Goal: Task Accomplishment & Management: Manage account settings

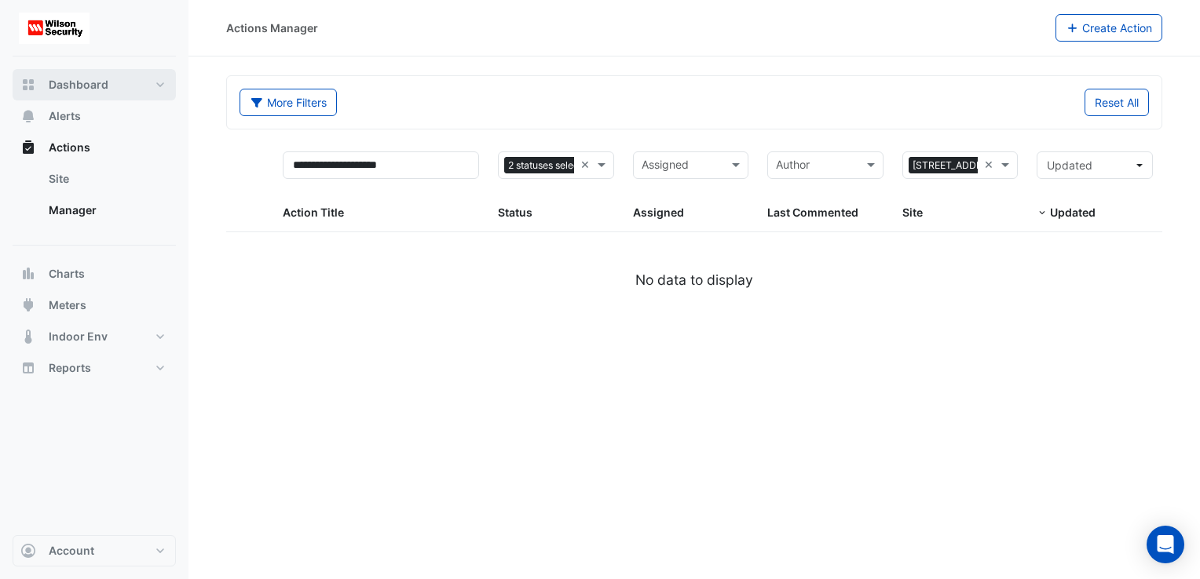
click at [71, 86] on span "Dashboard" at bounding box center [79, 85] width 60 height 16
select select "**"
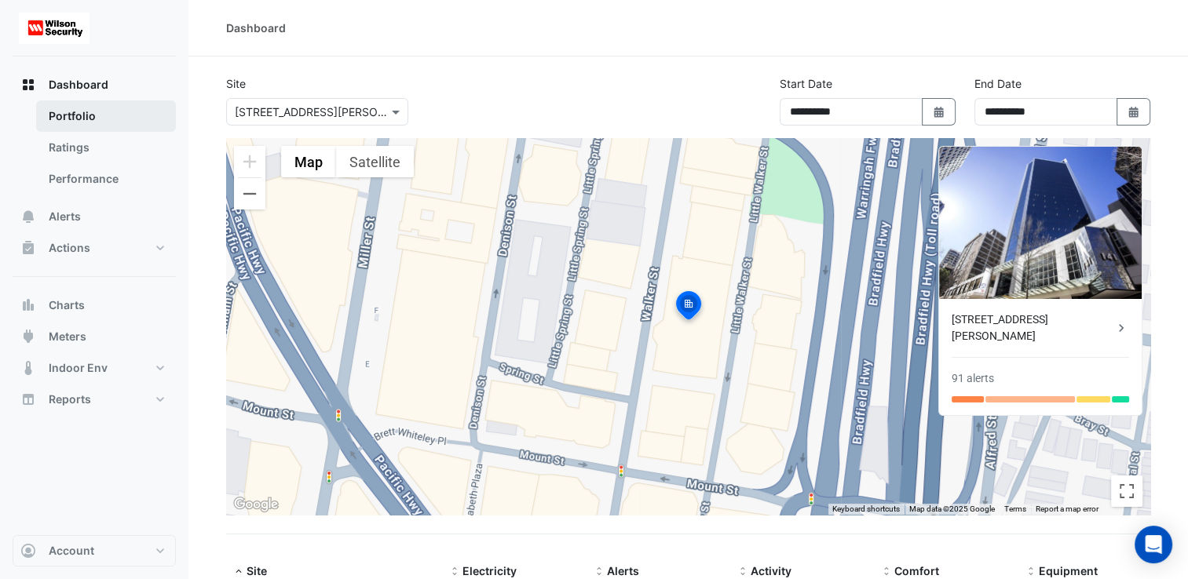
click at [82, 116] on link "Portfolio" at bounding box center [106, 116] width 140 height 31
click at [79, 149] on link "Ratings" at bounding box center [106, 147] width 140 height 31
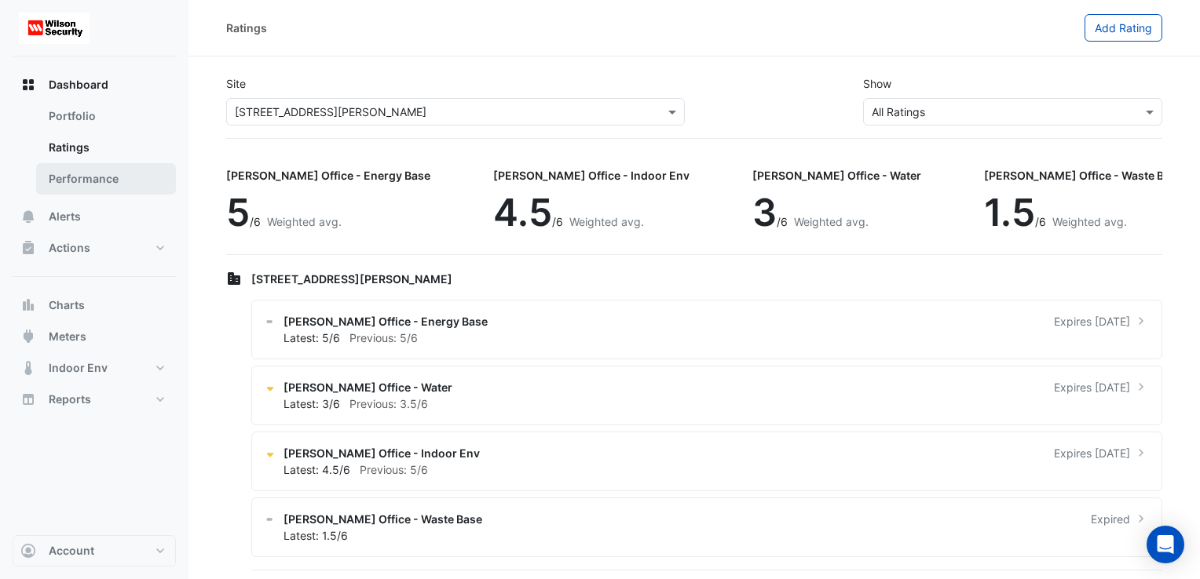
click at [77, 179] on link "Performance" at bounding box center [106, 178] width 140 height 31
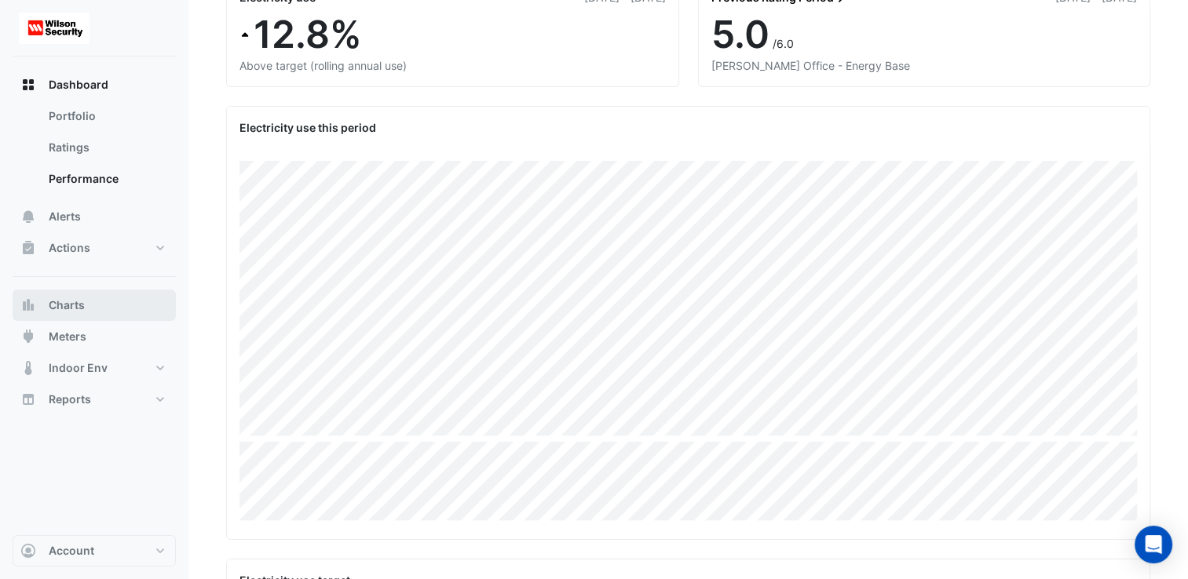
scroll to position [182, 0]
click at [83, 554] on span "Account" at bounding box center [72, 551] width 46 height 16
click at [72, 374] on link "Account Settings" at bounding box center [94, 371] width 149 height 31
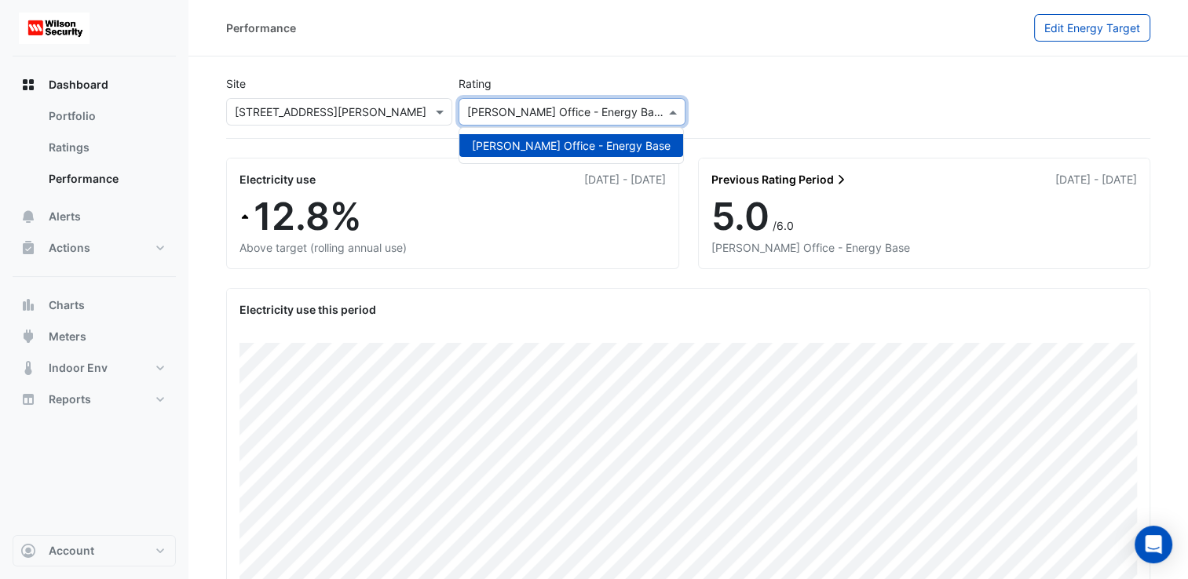
click at [596, 116] on input "text" at bounding box center [555, 112] width 177 height 16
click at [437, 121] on div "Select a Site × [STREET_ADDRESS][PERSON_NAME]" at bounding box center [339, 111] width 226 height 27
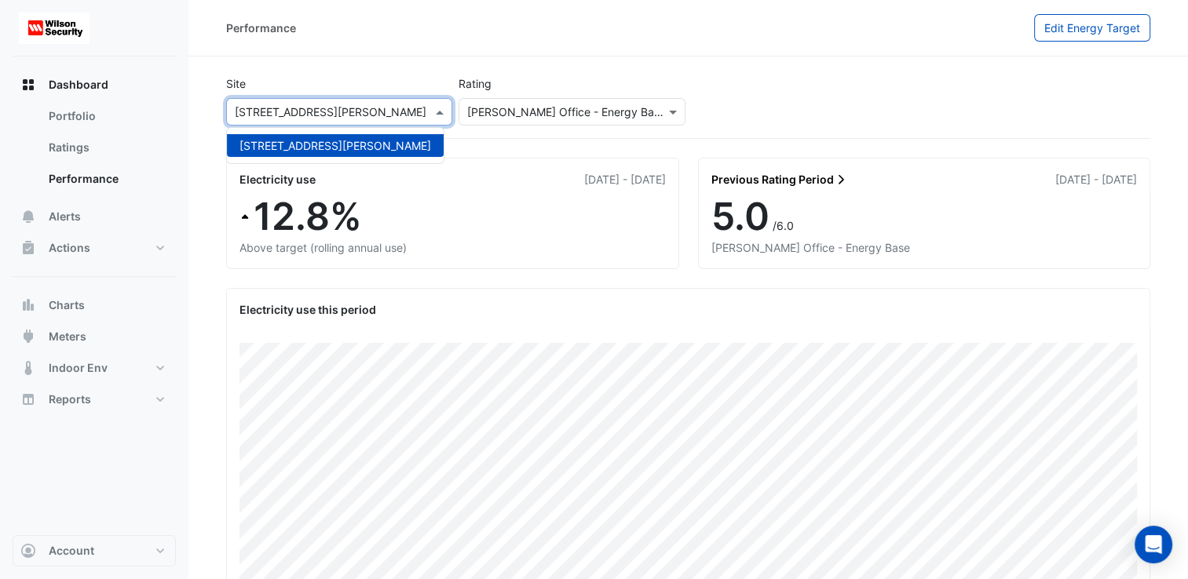
click at [437, 121] on div "Select a Site × [STREET_ADDRESS][PERSON_NAME]" at bounding box center [339, 111] width 226 height 27
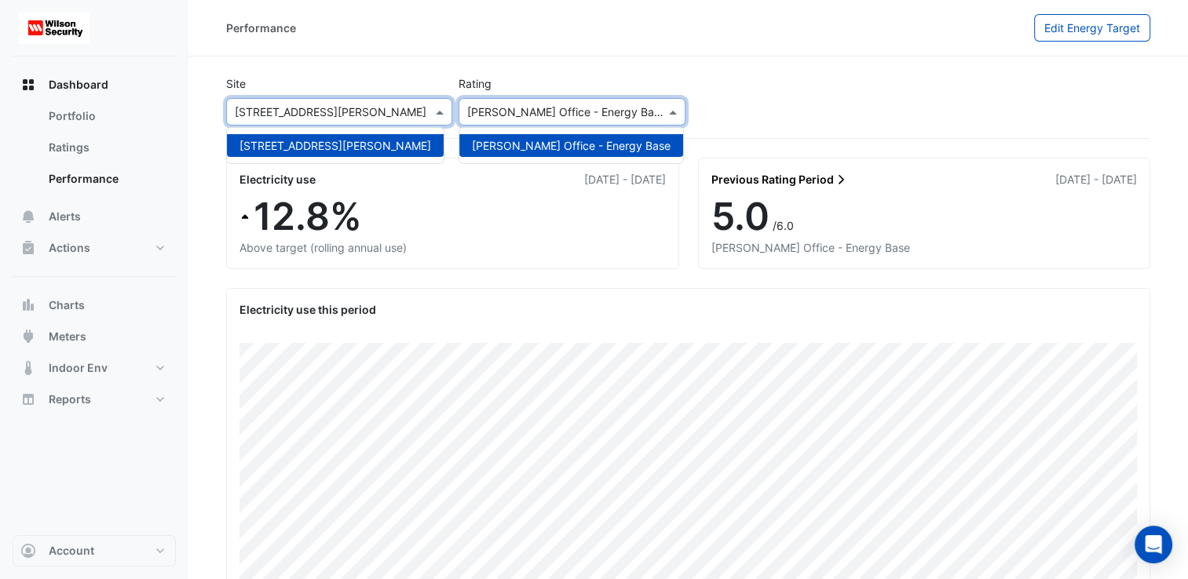
click at [565, 104] on input "text" at bounding box center [555, 112] width 177 height 16
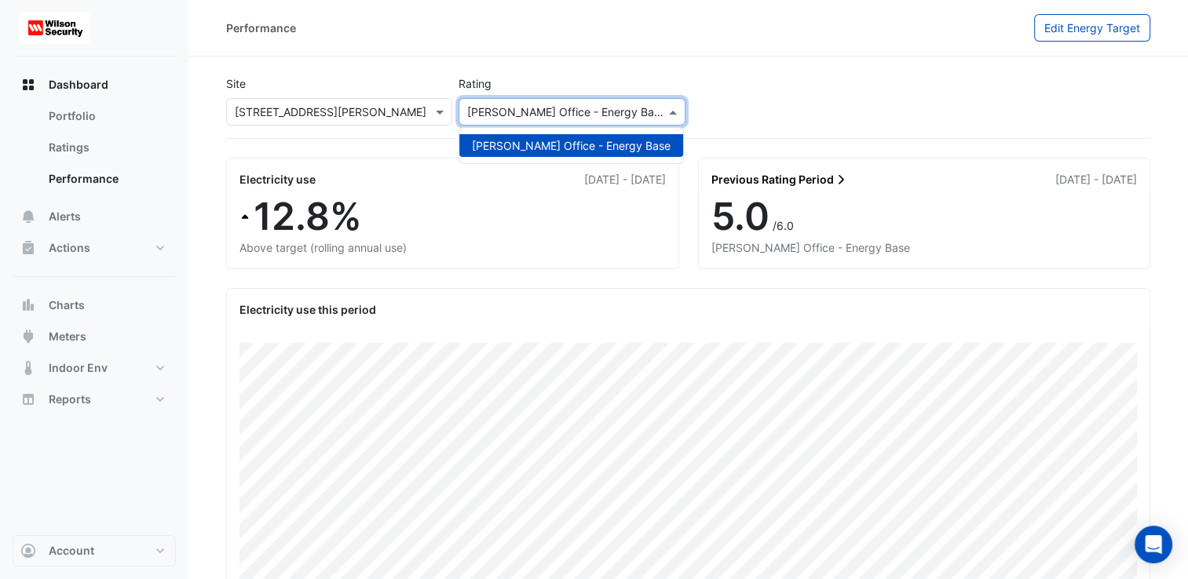
click at [575, 111] on input "text" at bounding box center [555, 112] width 177 height 16
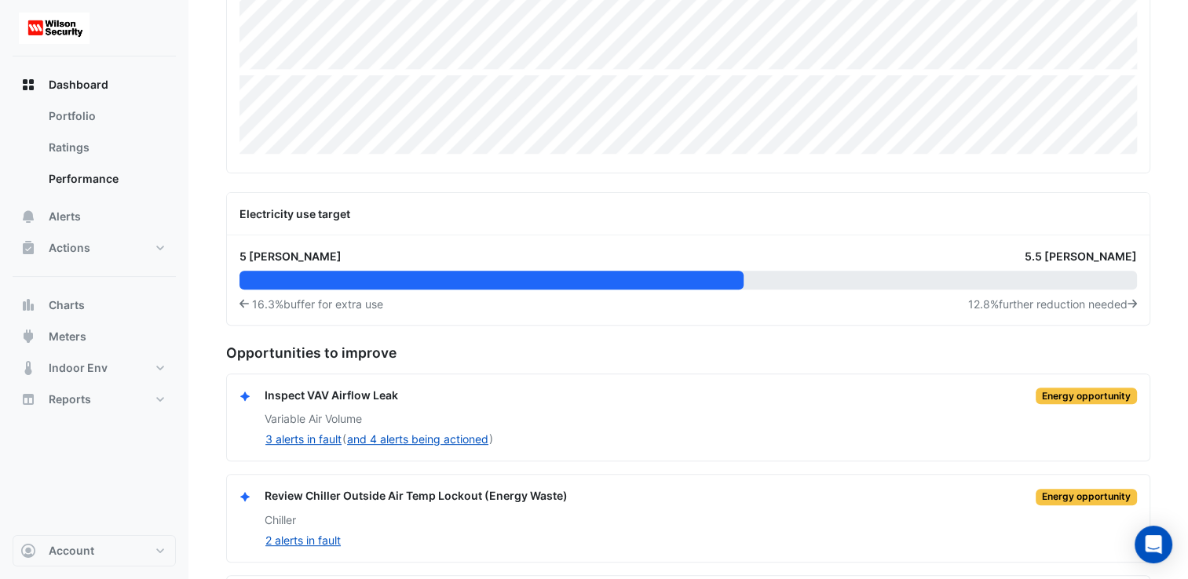
scroll to position [550, 0]
click at [42, 27] on img at bounding box center [54, 28] width 71 height 31
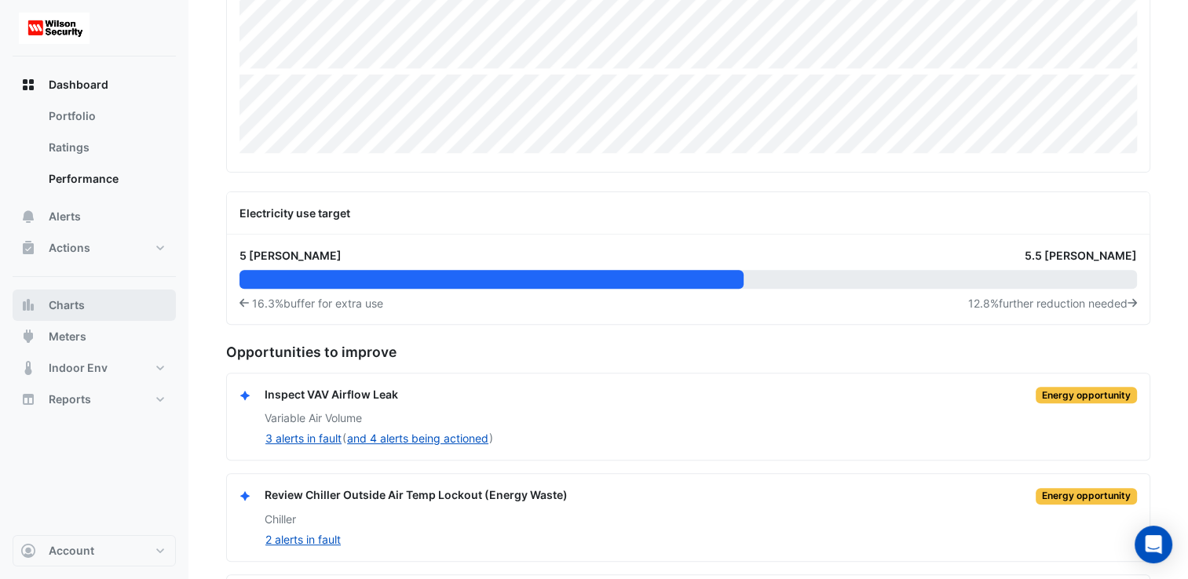
click at [89, 307] on button "Charts" at bounding box center [94, 305] width 163 height 31
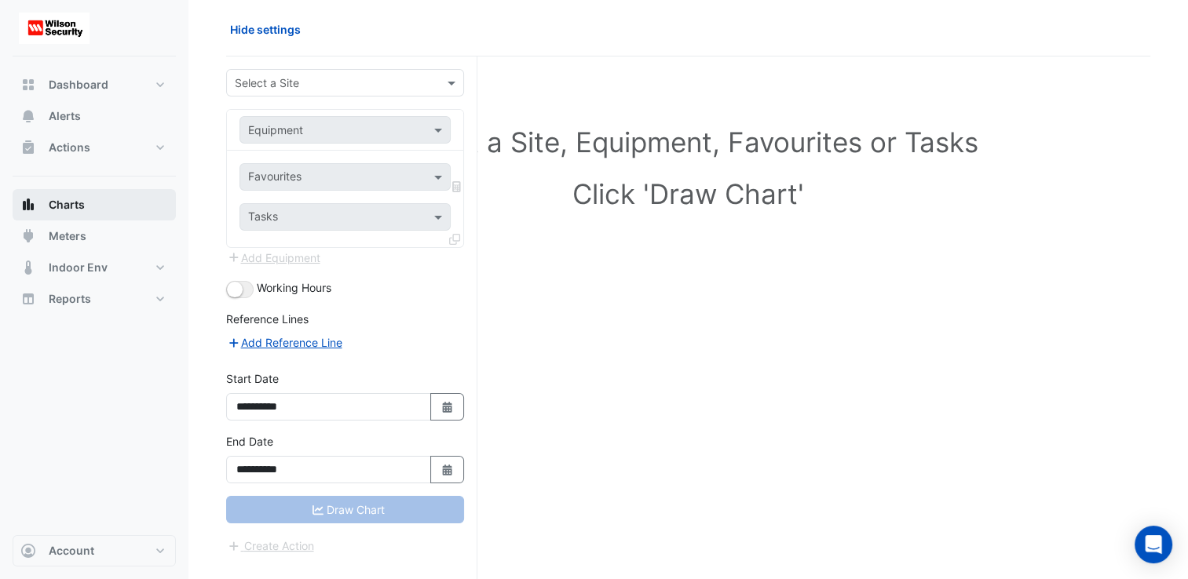
scroll to position [59, 0]
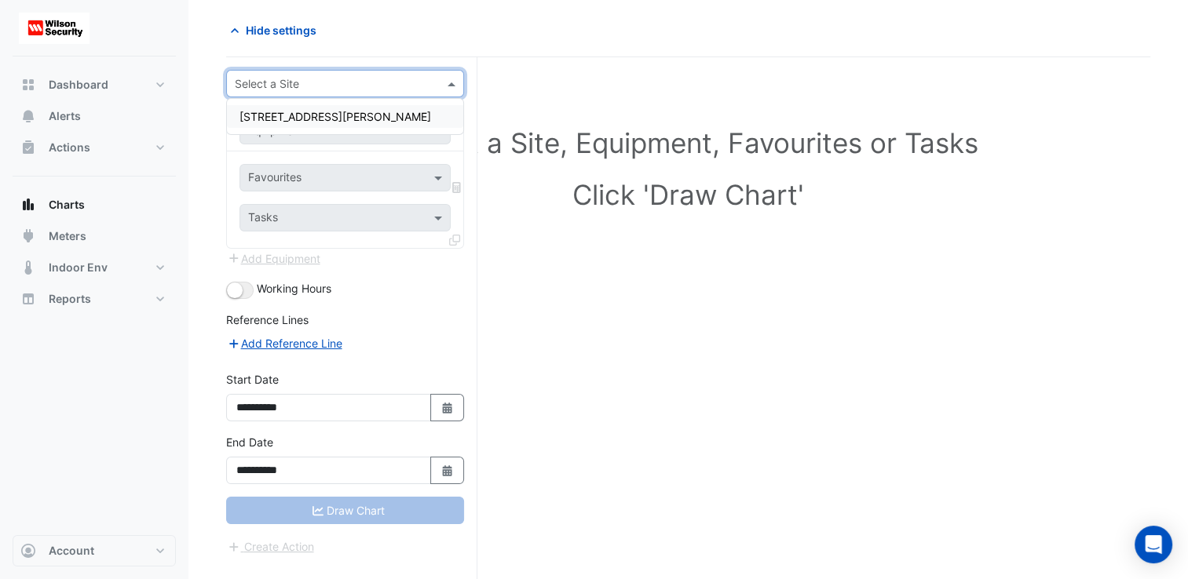
click at [370, 72] on div "Select a Site" at bounding box center [345, 83] width 238 height 27
click at [354, 115] on div "[STREET_ADDRESS][PERSON_NAME]" at bounding box center [345, 116] width 236 height 23
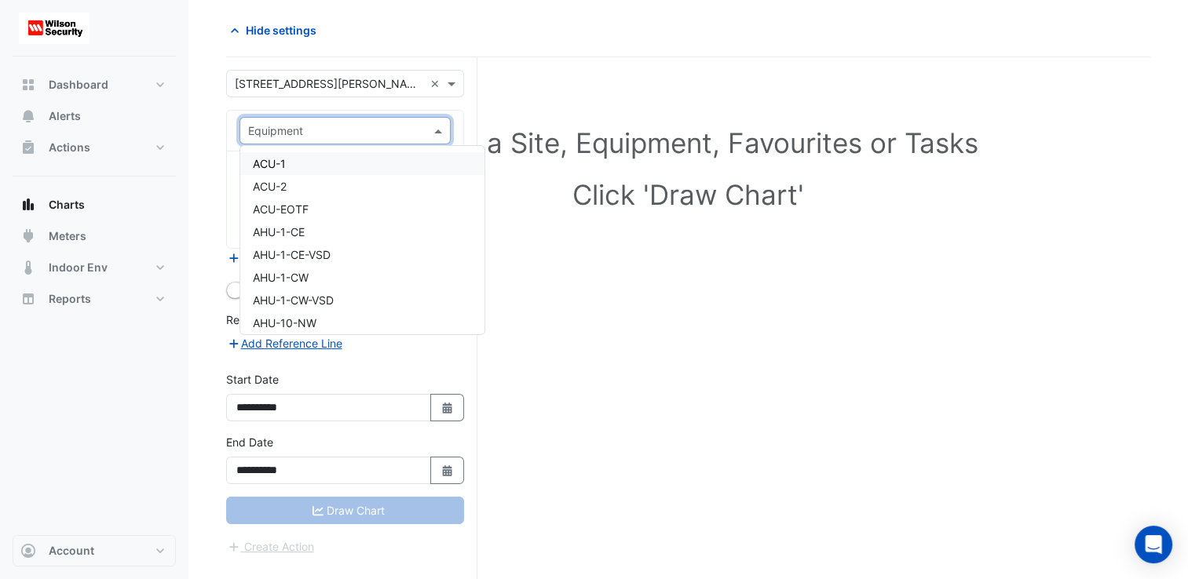
click at [437, 126] on span at bounding box center [440, 130] width 20 height 16
click at [270, 215] on span "Boiler-1" at bounding box center [272, 221] width 38 height 13
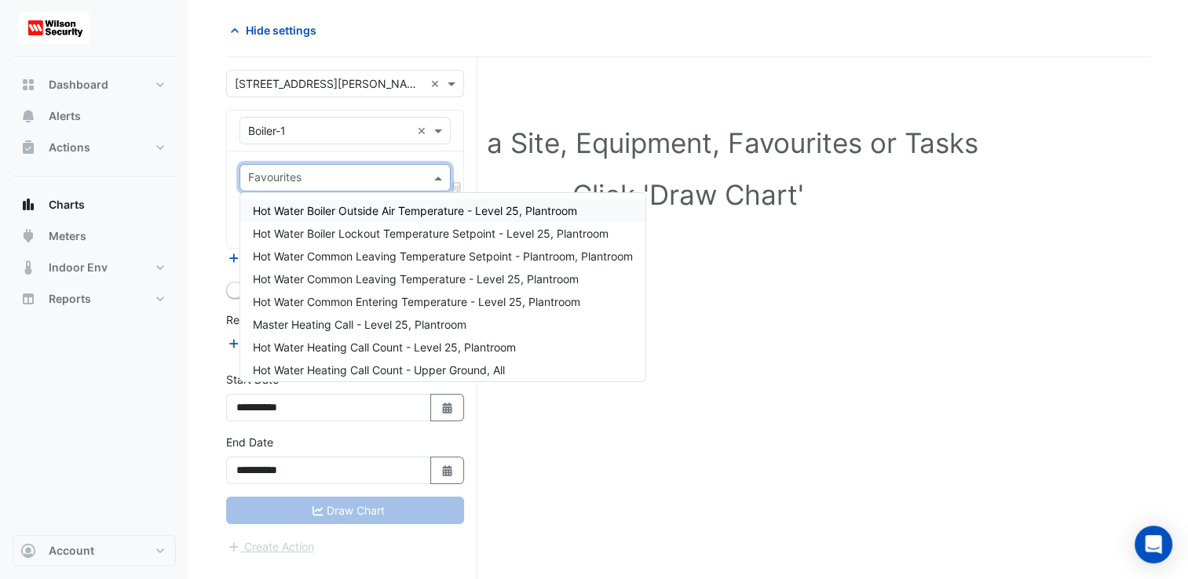
click at [433, 181] on span at bounding box center [440, 178] width 20 height 16
click at [439, 214] on span "Hot Water Boiler Outside Air Temperature - Level 25, Plantroom" at bounding box center [415, 210] width 324 height 13
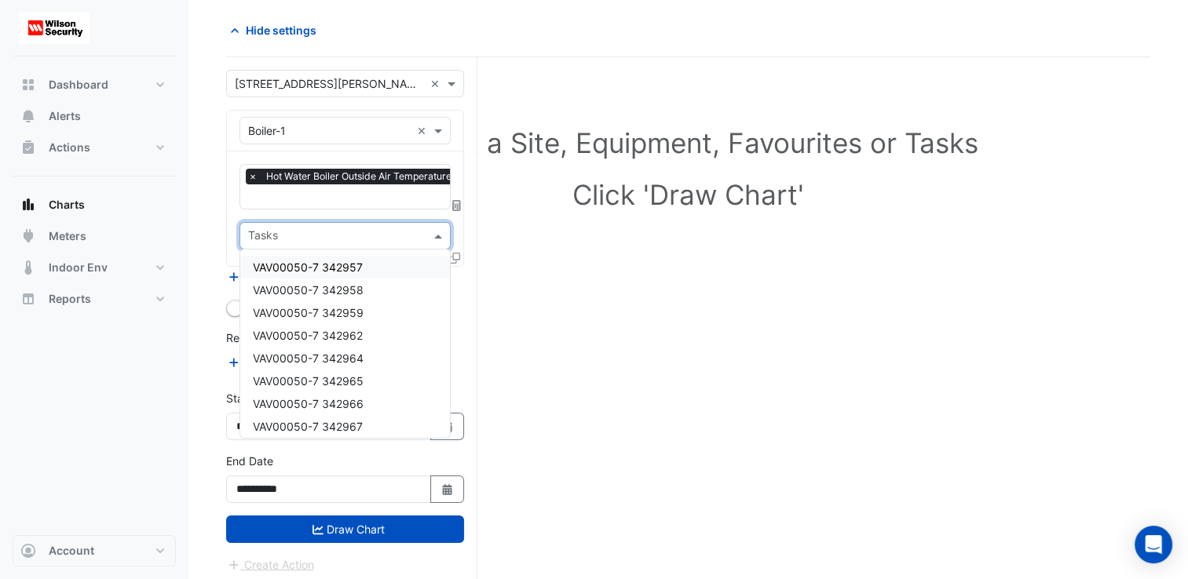
click at [433, 229] on span at bounding box center [440, 236] width 20 height 16
click at [380, 263] on div "VAV00050-7 342957" at bounding box center [345, 267] width 210 height 23
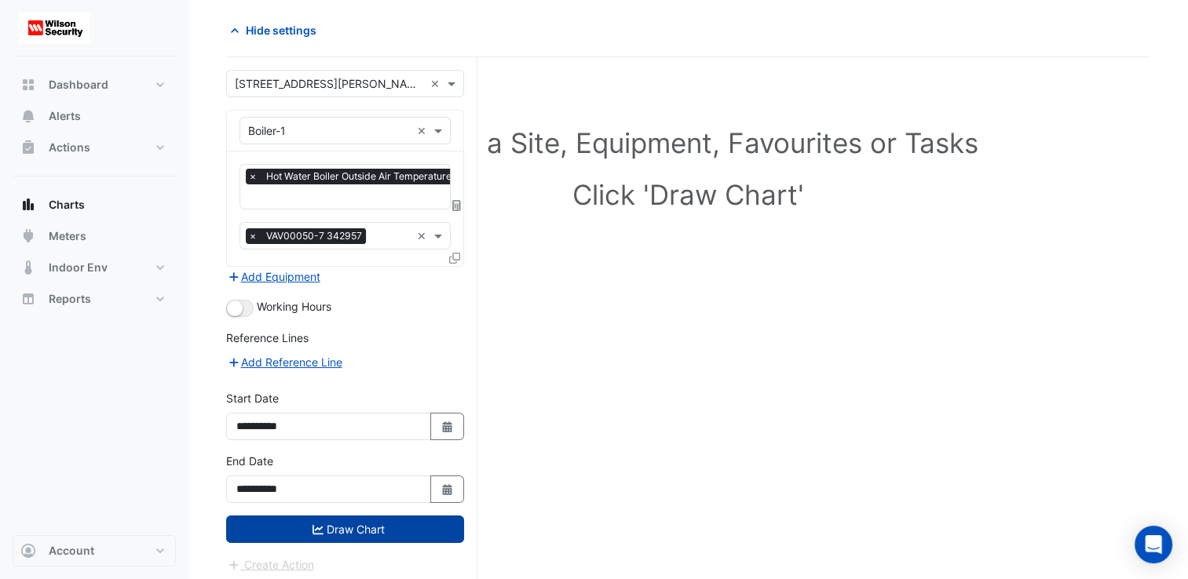
click at [361, 529] on button "Draw Chart" at bounding box center [345, 529] width 238 height 27
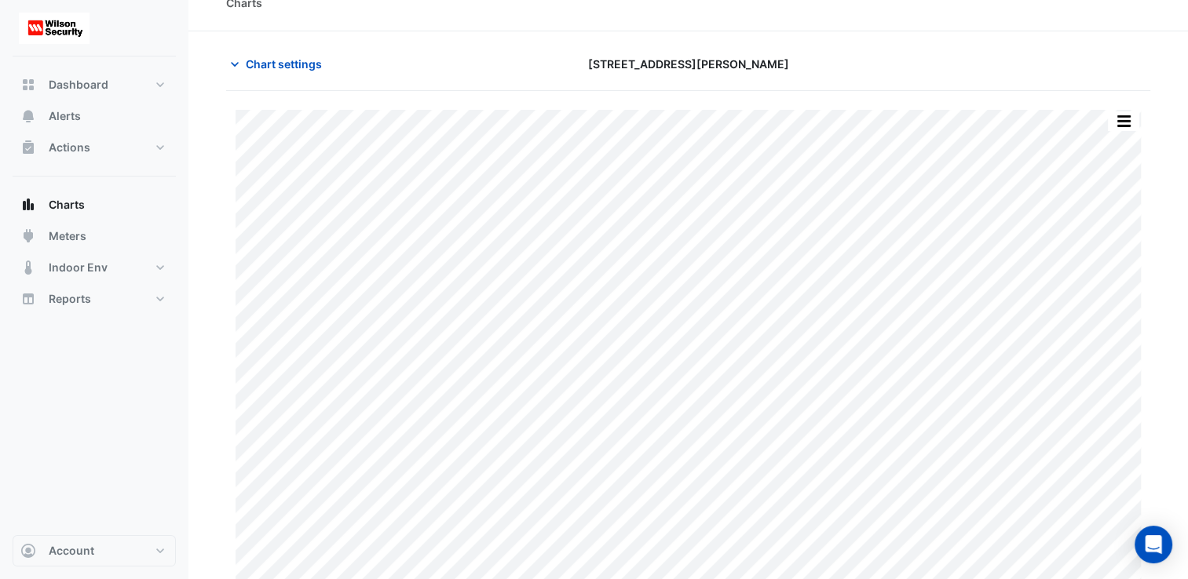
scroll to position [31, 0]
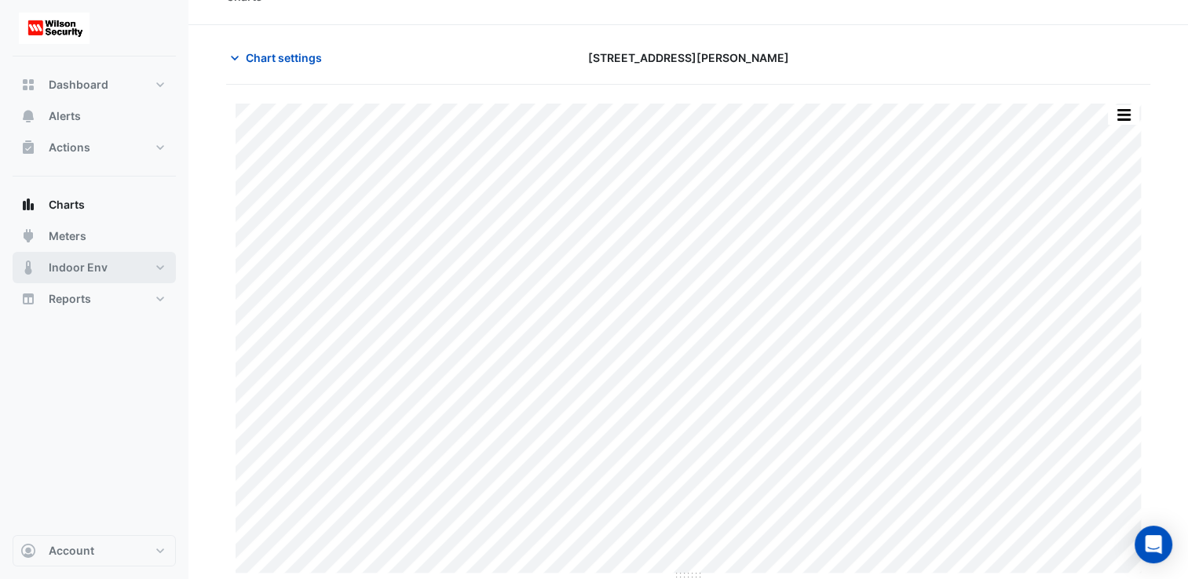
click at [73, 269] on span "Indoor Env" at bounding box center [78, 268] width 59 height 16
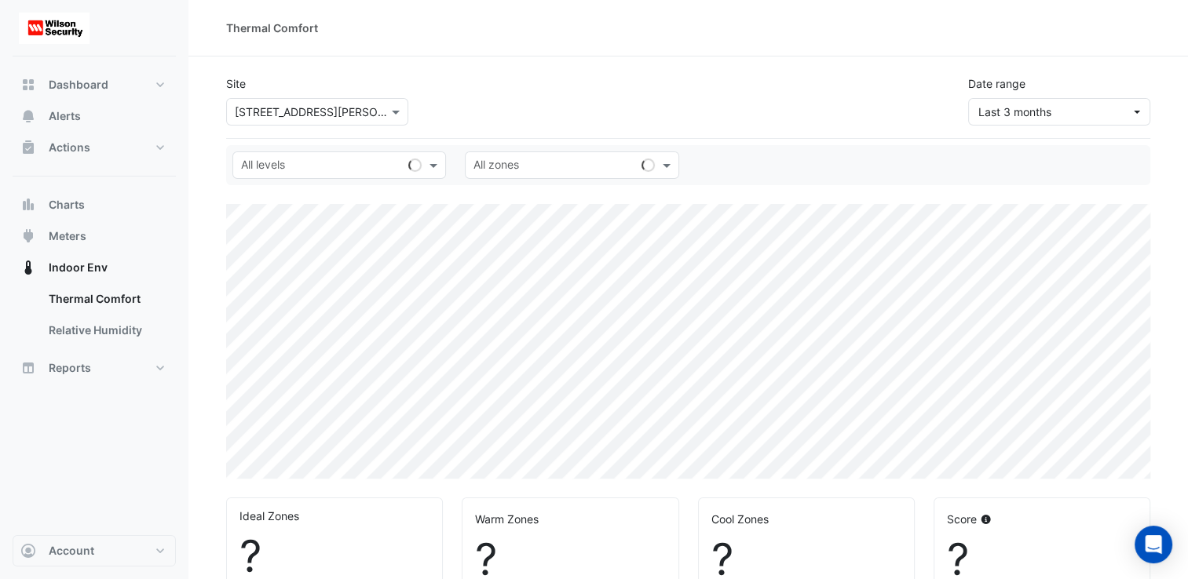
select select "**"
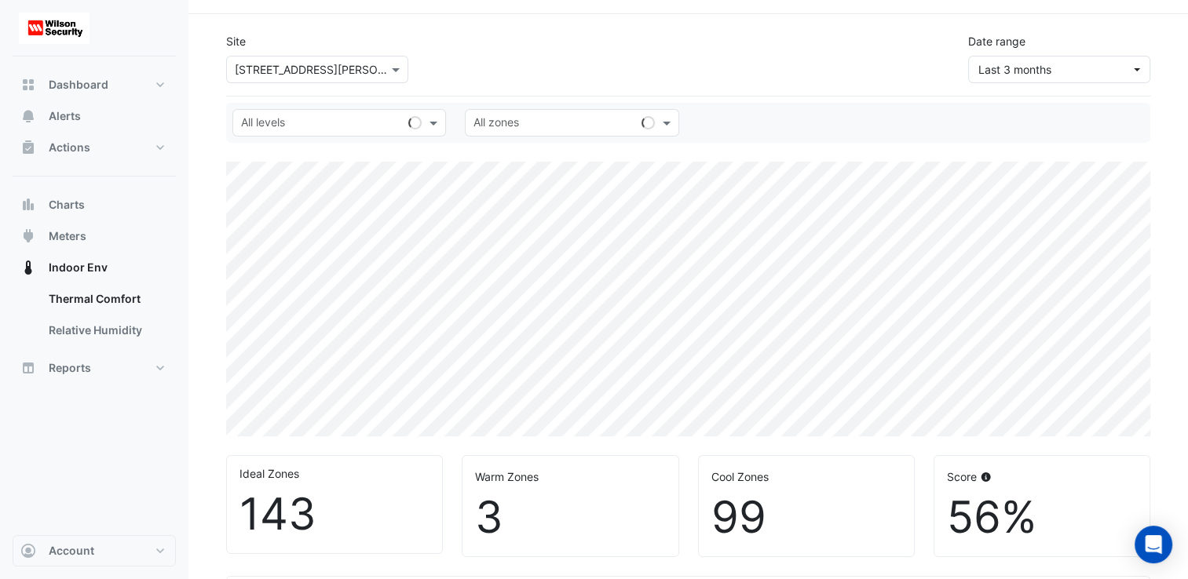
scroll to position [46, 0]
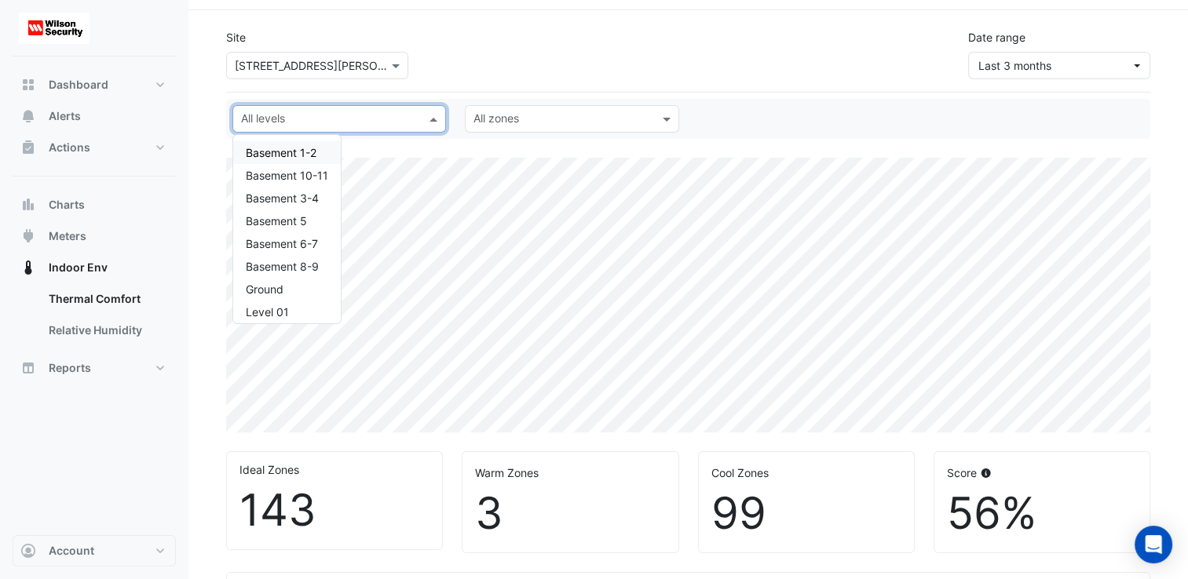
click at [424, 119] on div "All levels" at bounding box center [339, 118] width 214 height 27
click at [320, 196] on div "Basement 3-4" at bounding box center [287, 198] width 82 height 16
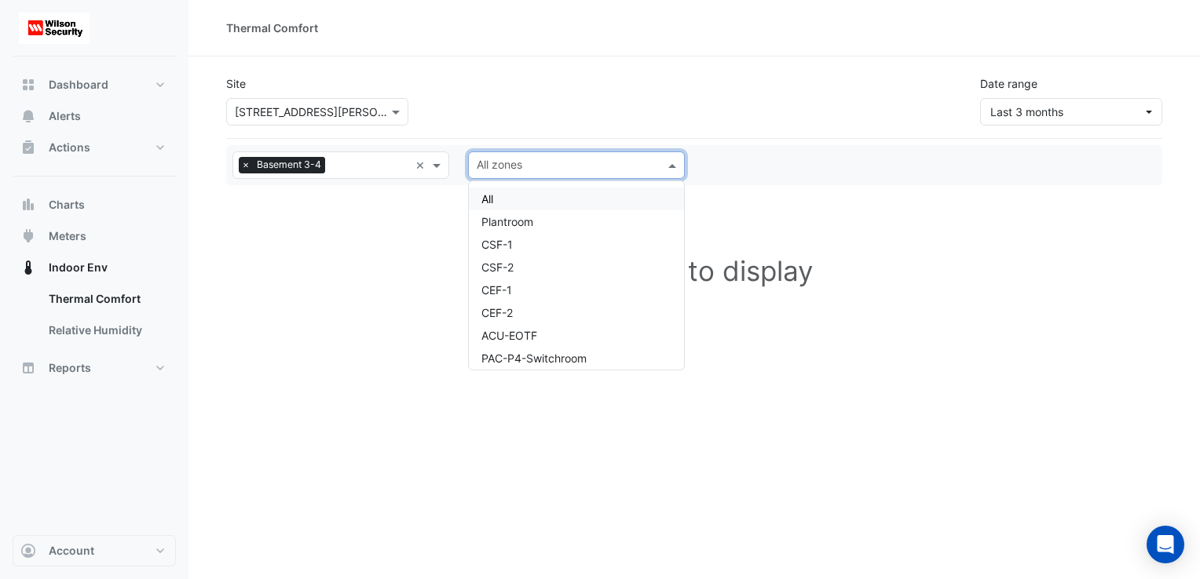
click at [660, 163] on div "All zones" at bounding box center [576, 165] width 217 height 27
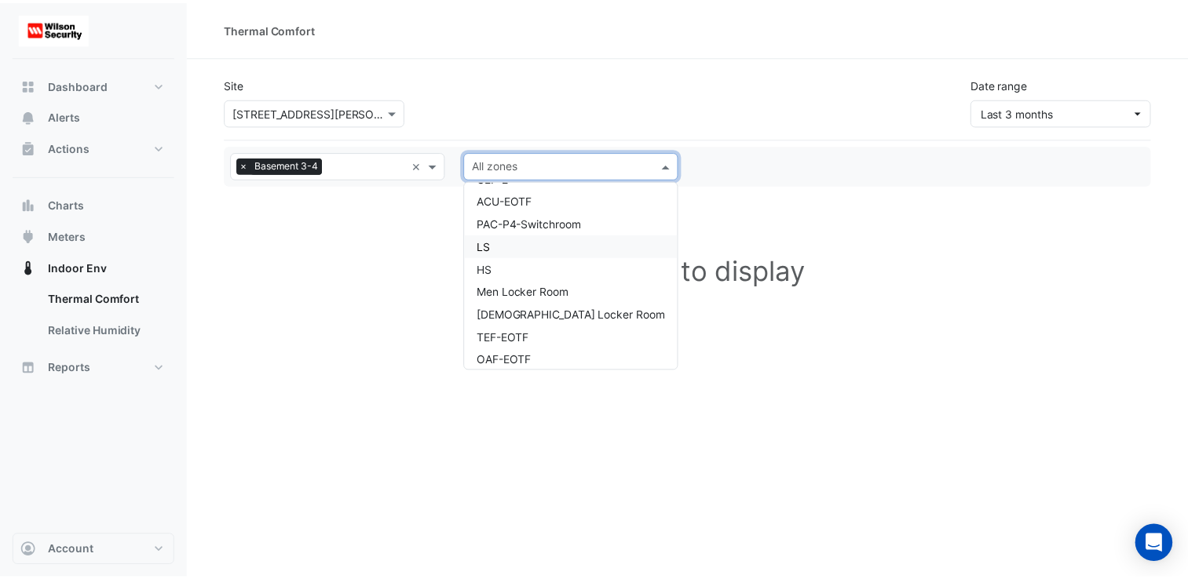
scroll to position [143, 0]
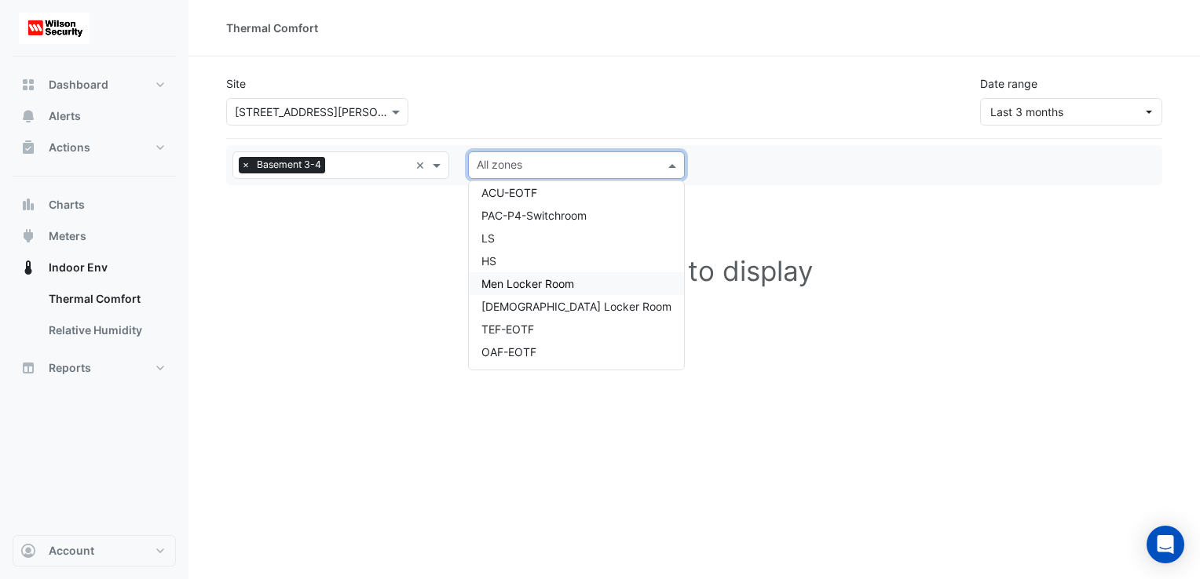
click at [542, 288] on span "Men Locker Room" at bounding box center [527, 283] width 93 height 13
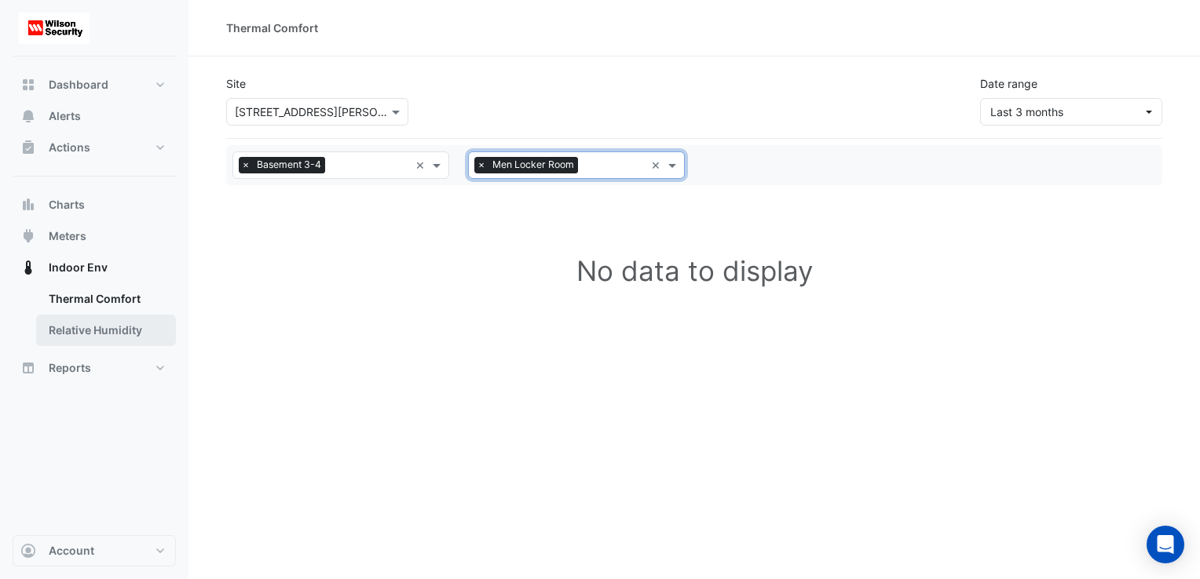
click at [108, 328] on link "Relative Humidity" at bounding box center [106, 330] width 140 height 31
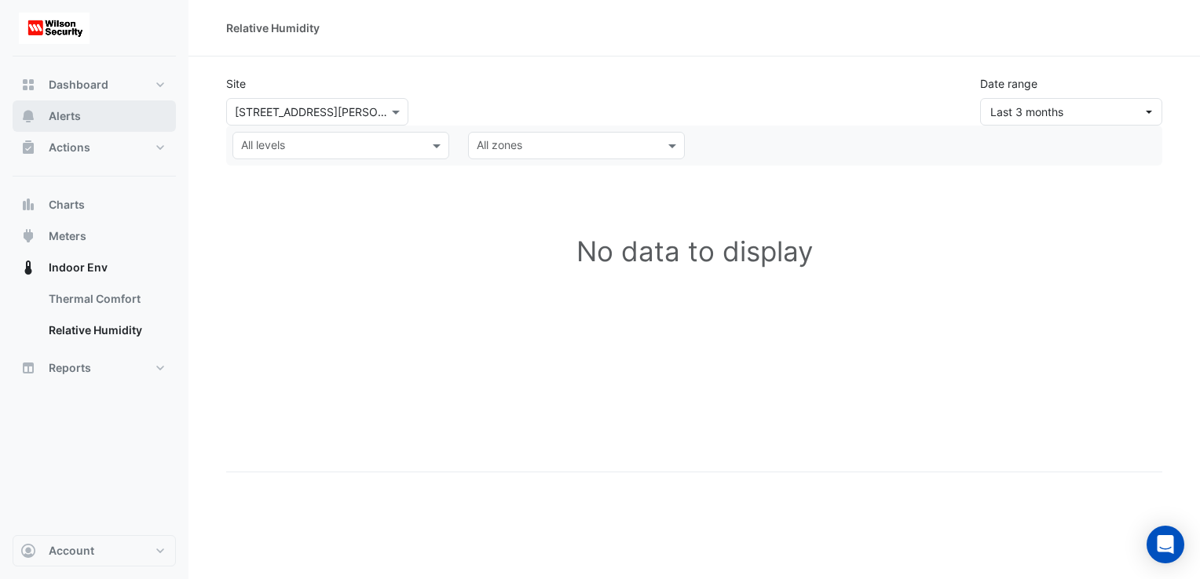
click at [65, 126] on button "Alerts" at bounding box center [94, 116] width 163 height 31
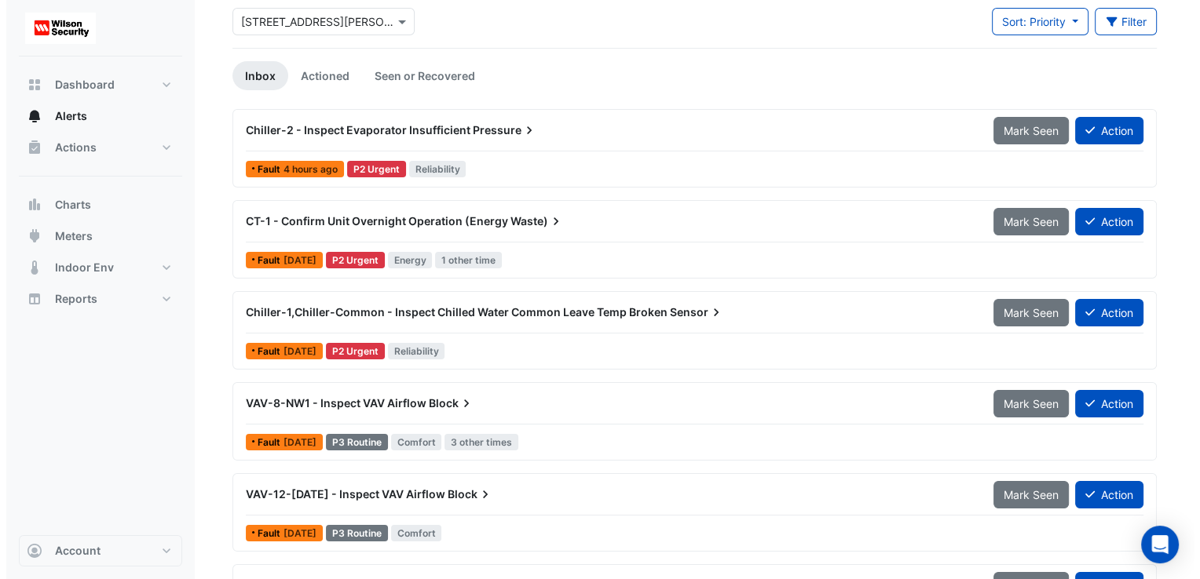
scroll to position [89, 0]
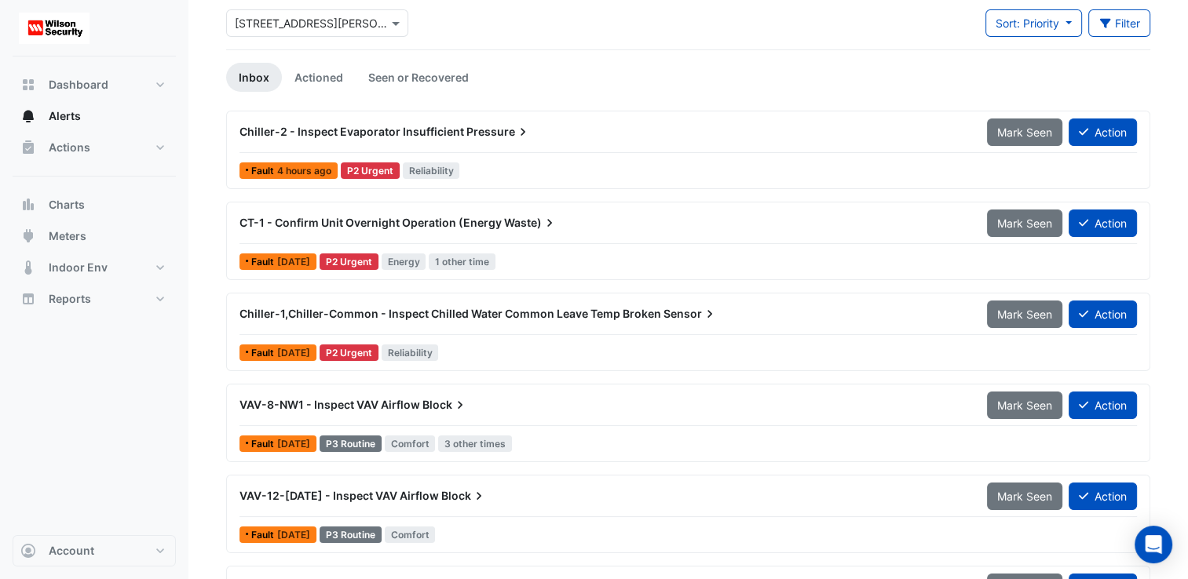
click at [371, 168] on div "P2 Urgent" at bounding box center [370, 171] width 59 height 16
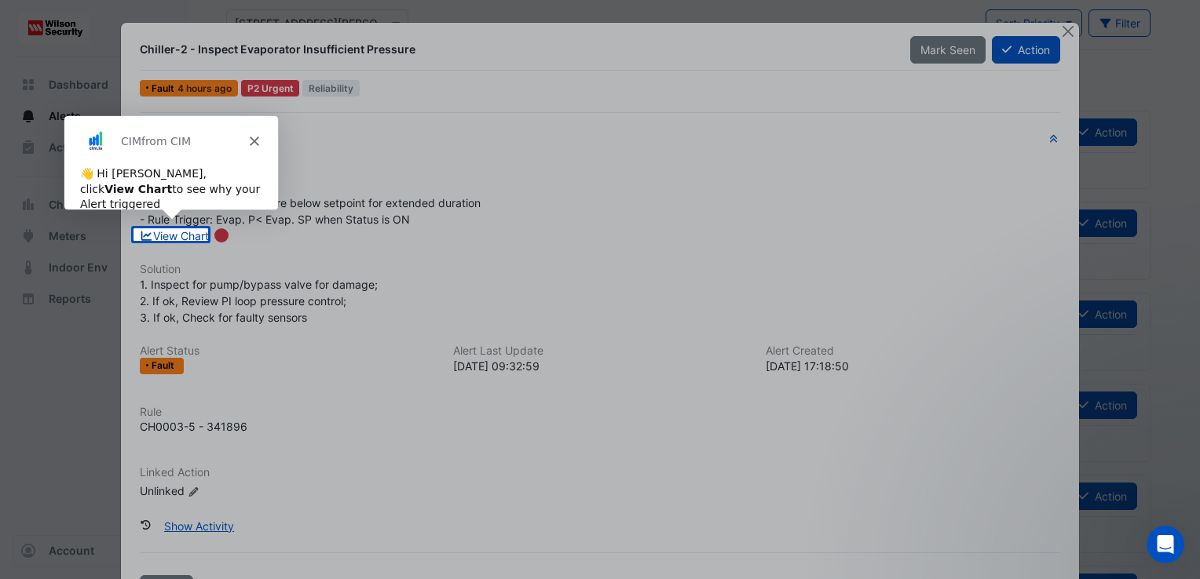
click at [177, 236] on link "View Chart" at bounding box center [175, 235] width 70 height 13
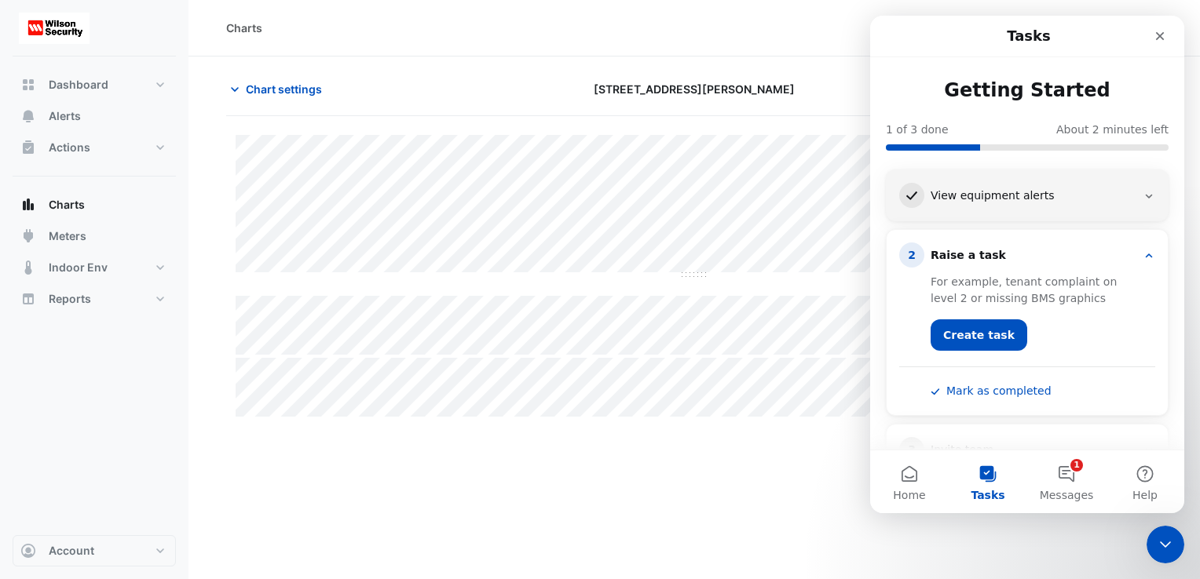
scroll to position [47, 0]
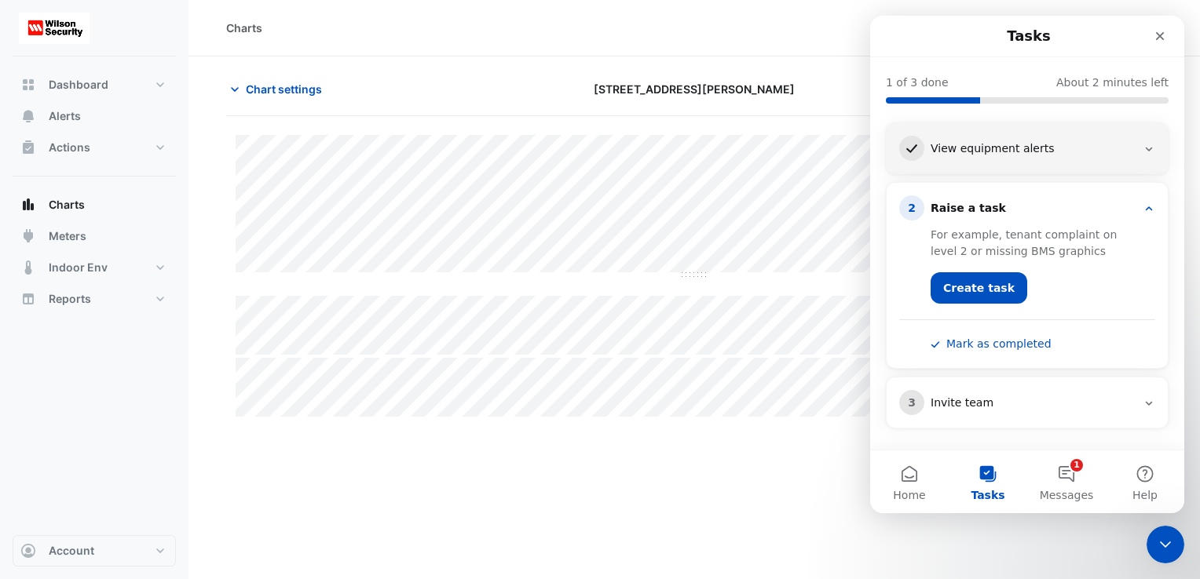
click at [1104, 400] on div "Invite team" at bounding box center [1033, 404] width 206 height 16
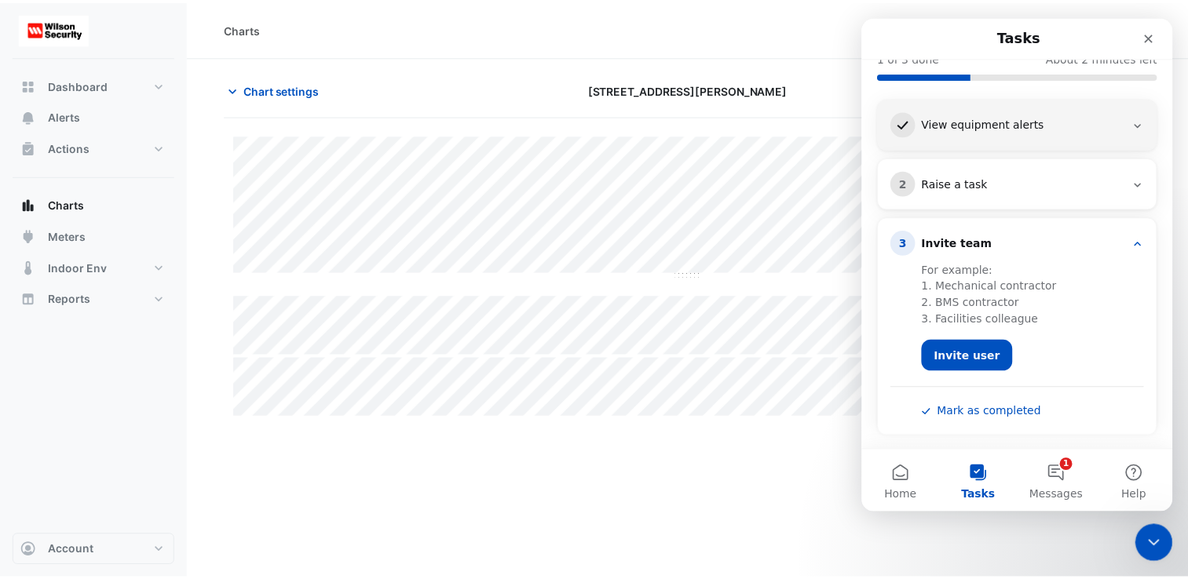
scroll to position [81, 0]
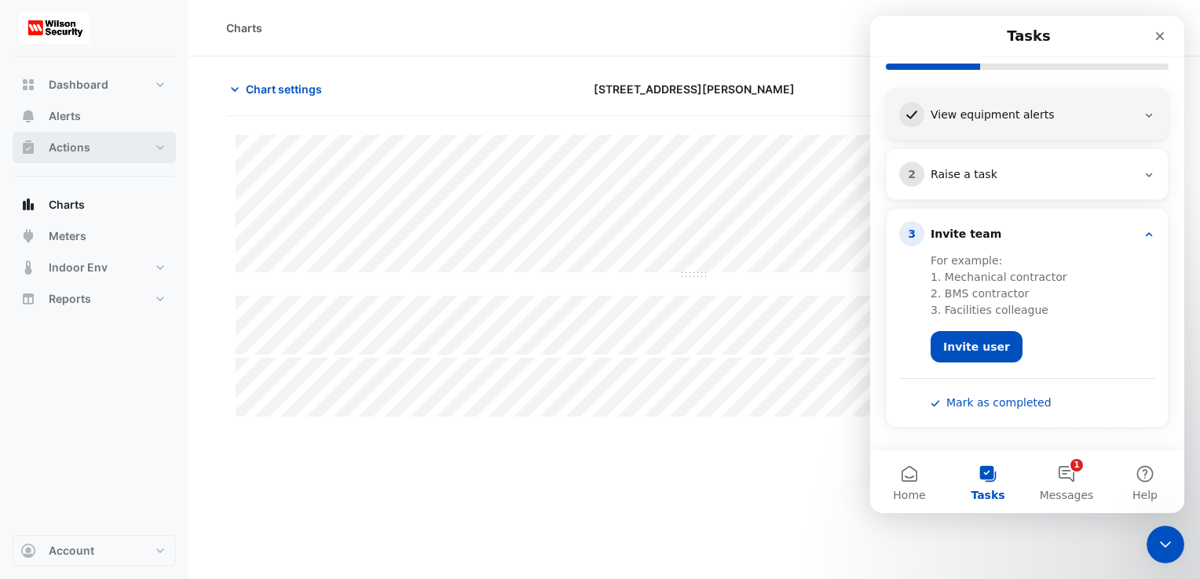
click at [94, 146] on button "Actions" at bounding box center [94, 147] width 163 height 31
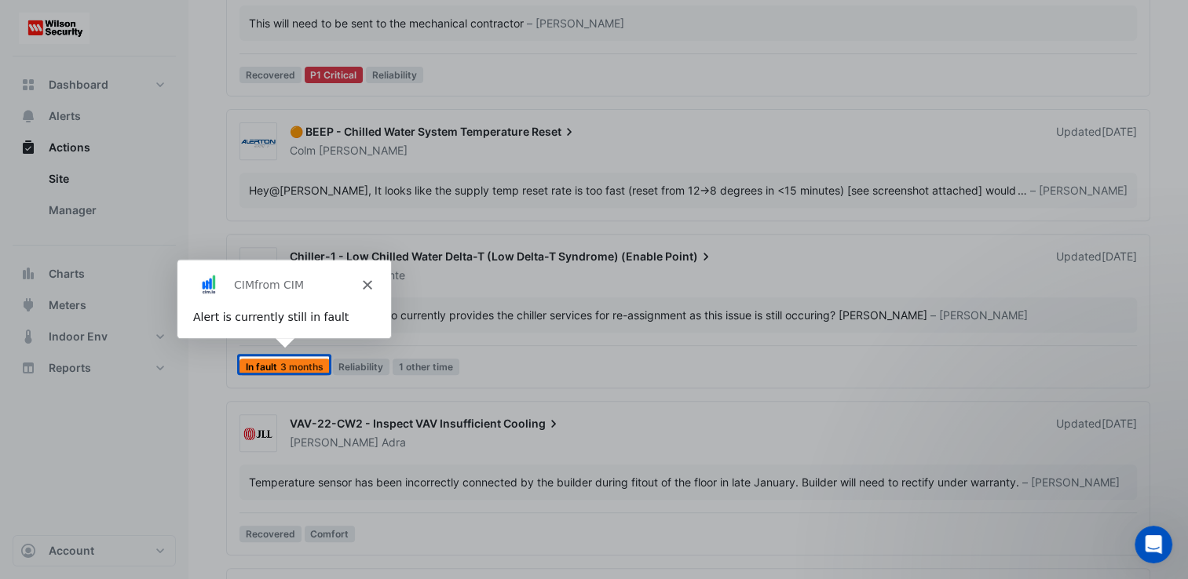
scroll to position [667, 0]
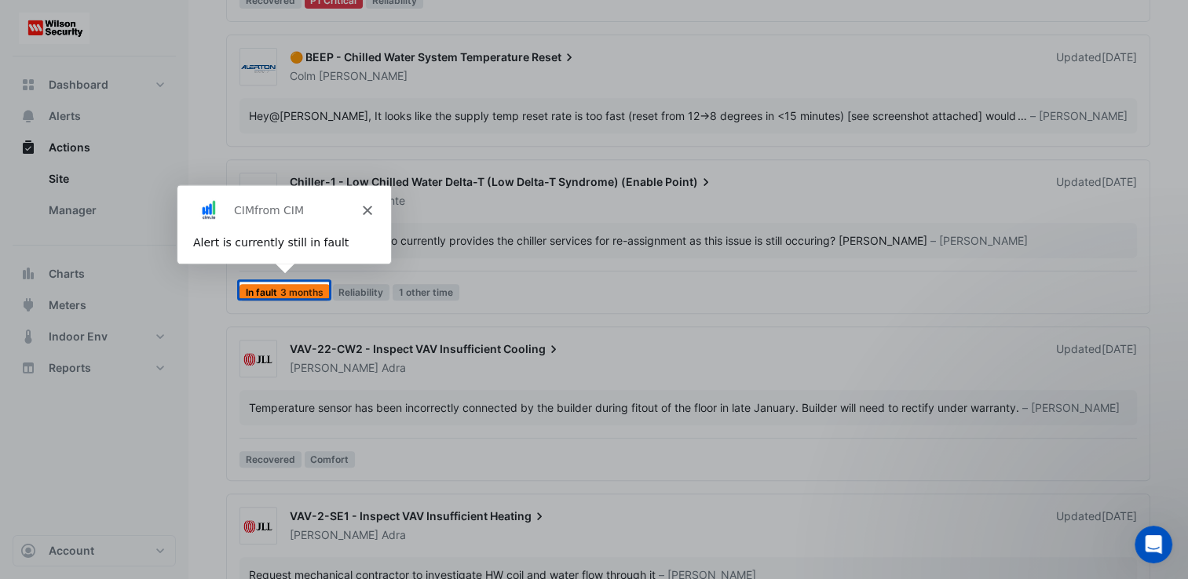
click at [74, 182] on div "Product tour overlay" at bounding box center [594, 289] width 1188 height 579
click at [367, 208] on polygon "Close" at bounding box center [366, 209] width 9 height 9
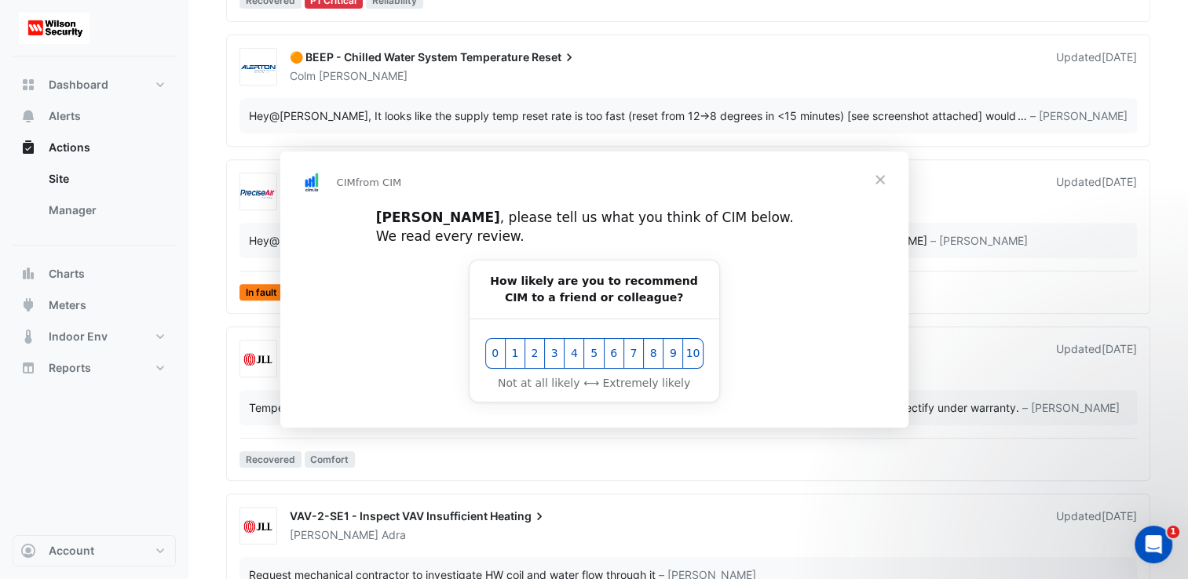
scroll to position [0, 0]
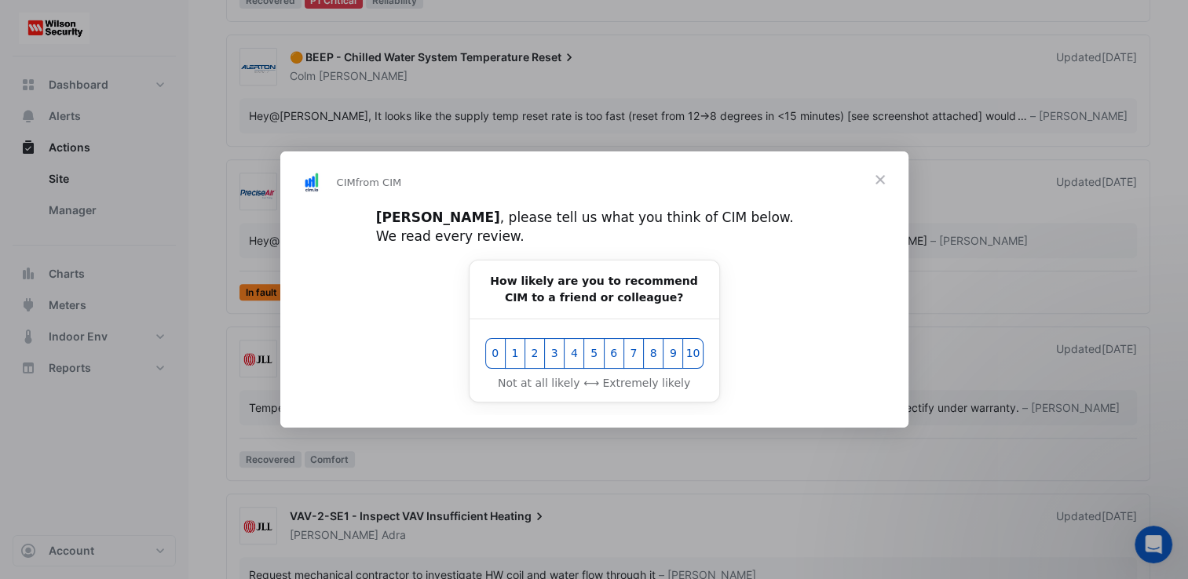
click at [883, 187] on span "Close" at bounding box center [880, 180] width 57 height 57
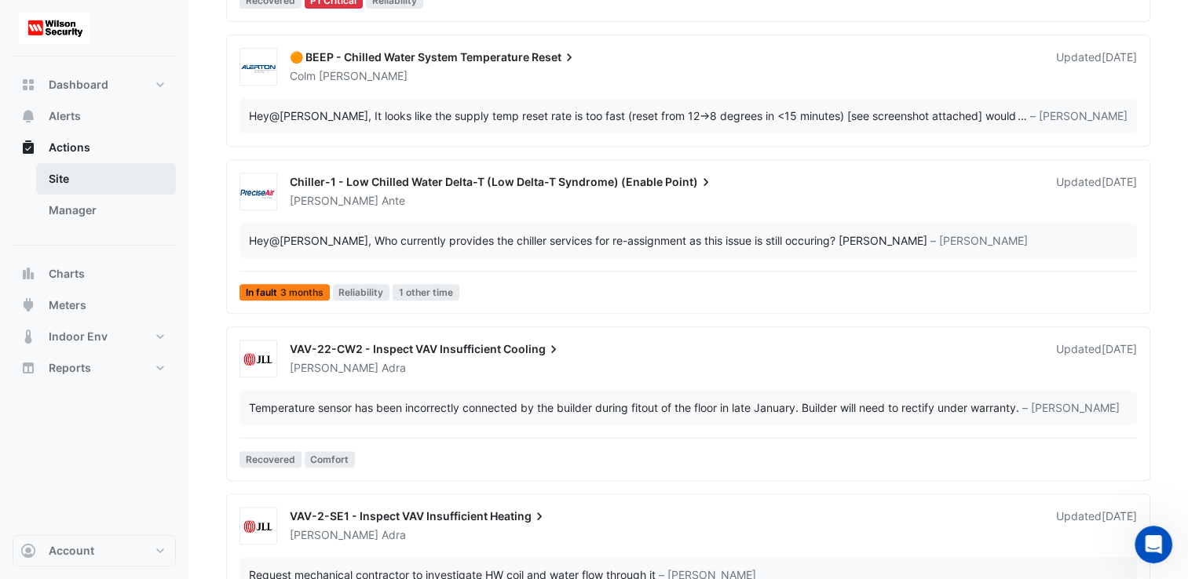
click at [60, 176] on link "Site" at bounding box center [106, 178] width 140 height 31
click at [73, 214] on link "Manager" at bounding box center [106, 210] width 140 height 31
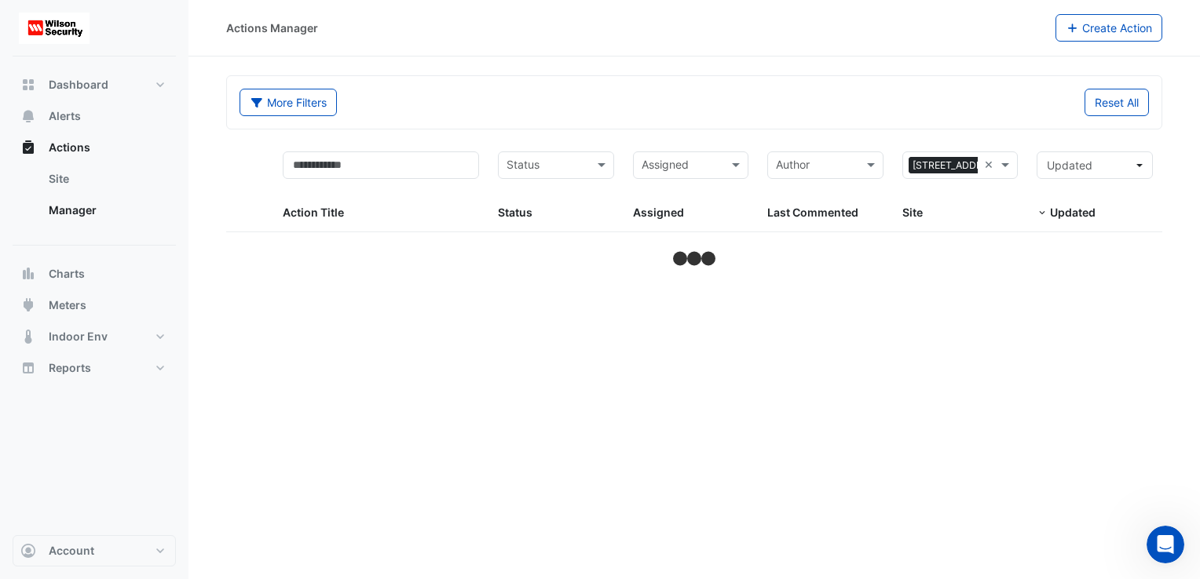
select select "**"
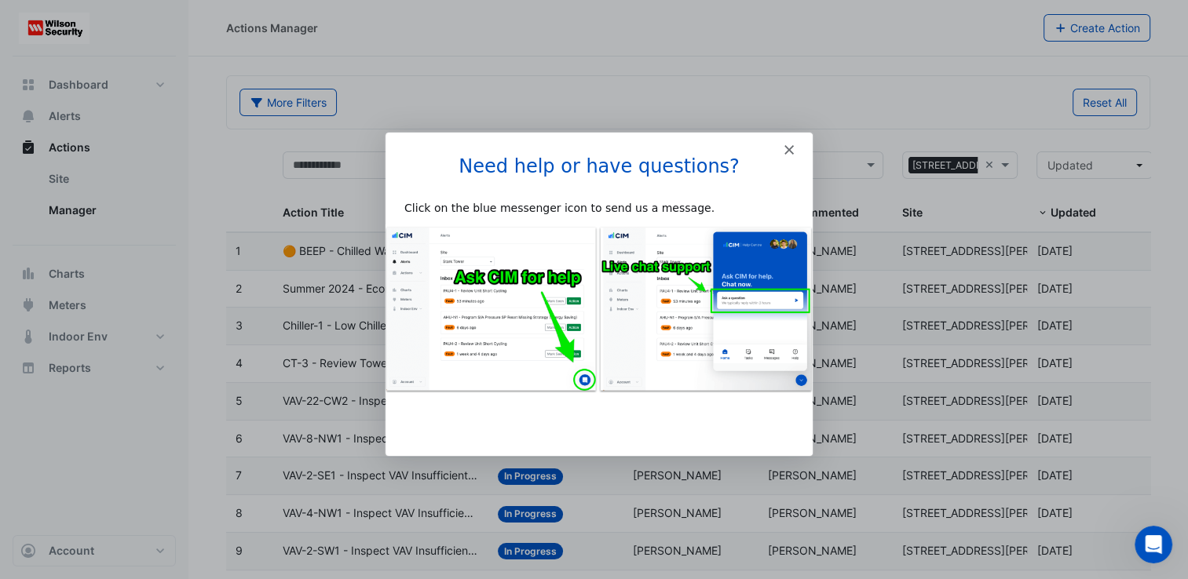
click at [787, 149] on icon "Close" at bounding box center [787, 148] width 9 height 9
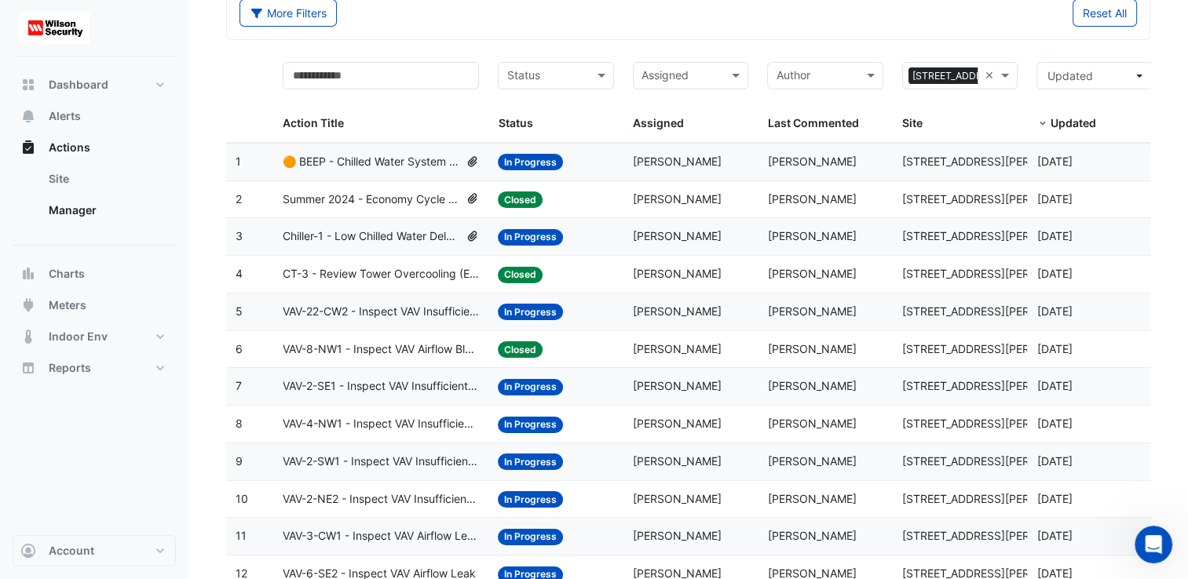
scroll to position [82, 0]
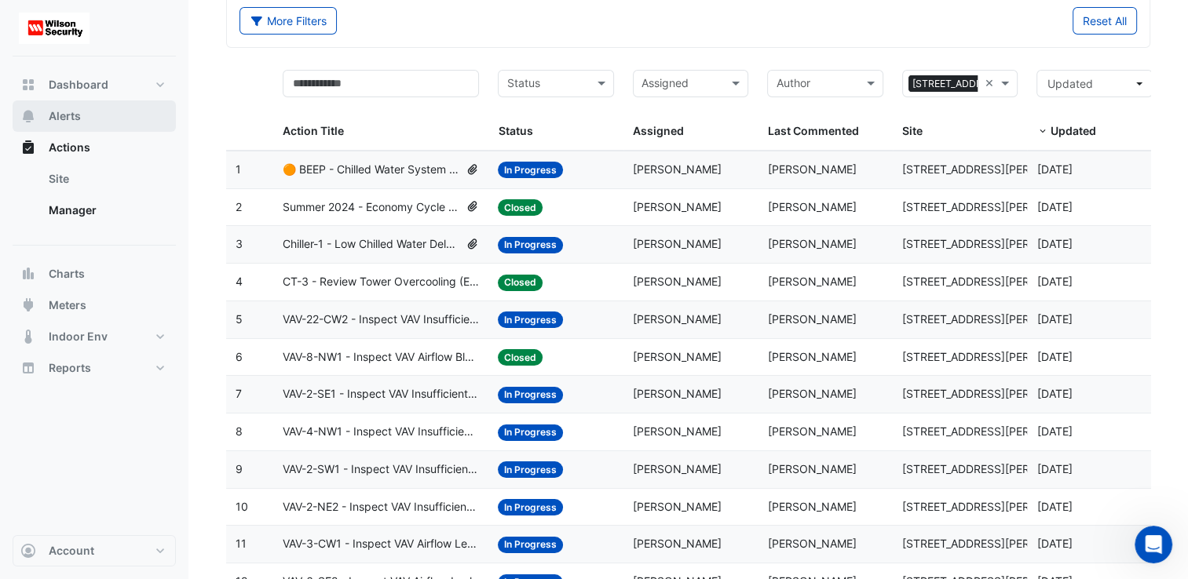
click at [66, 112] on span "Alerts" at bounding box center [65, 116] width 32 height 16
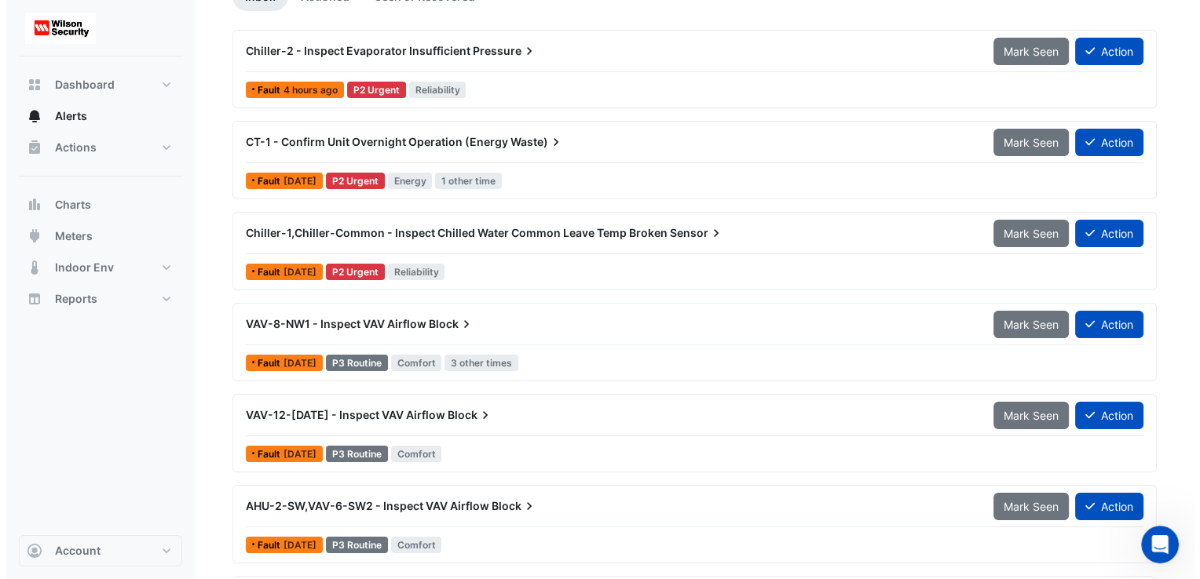
scroll to position [169, 0]
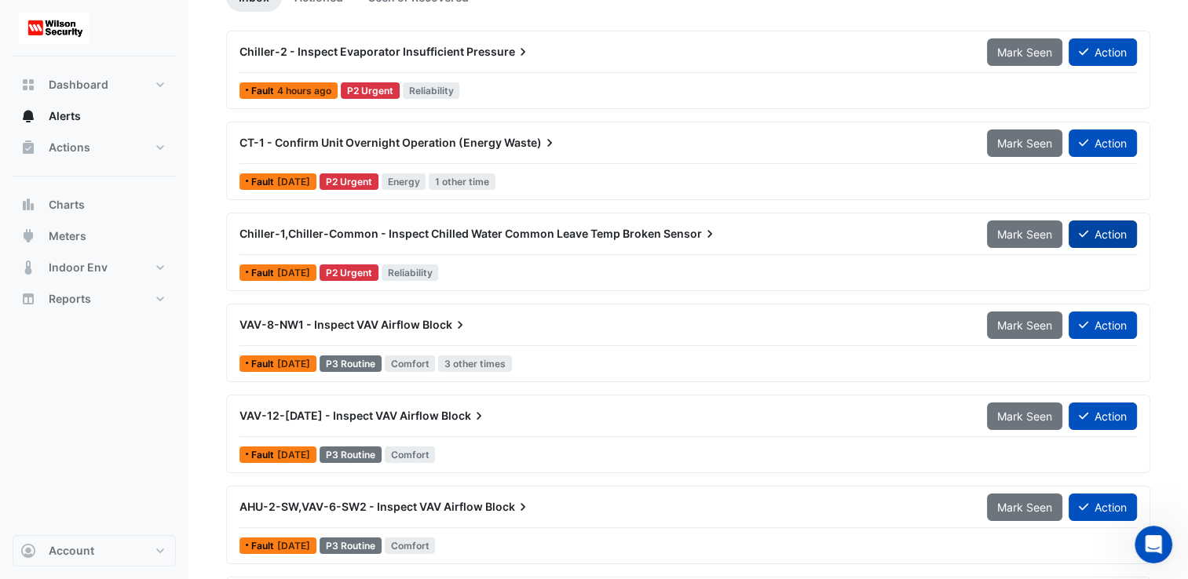
click at [1092, 236] on button "Action" at bounding box center [1103, 234] width 68 height 27
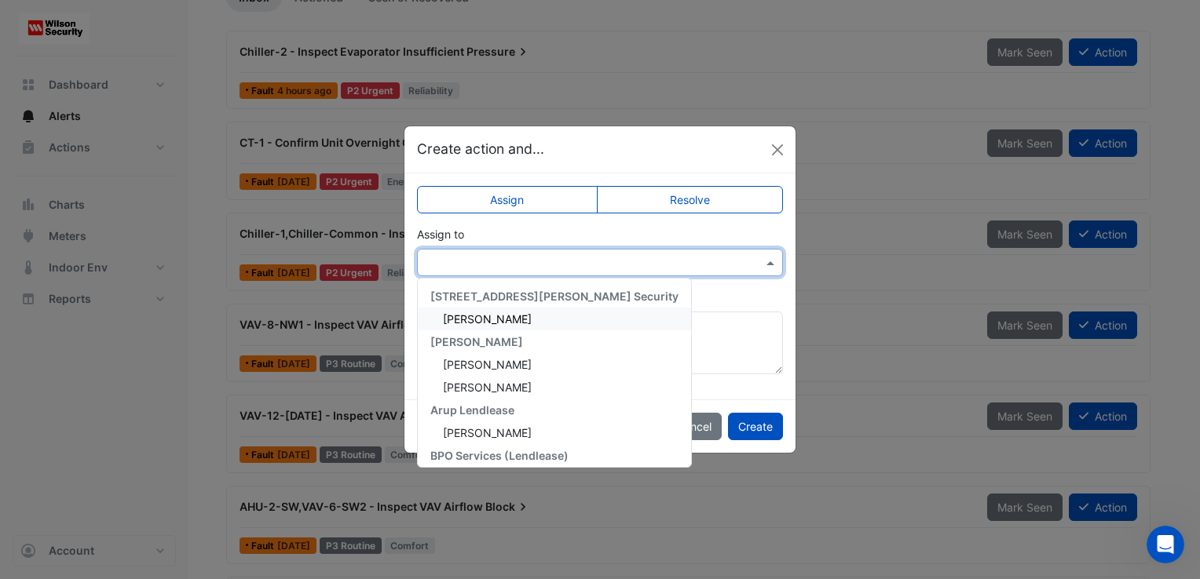
click at [582, 269] on input "text" at bounding box center [584, 263] width 317 height 16
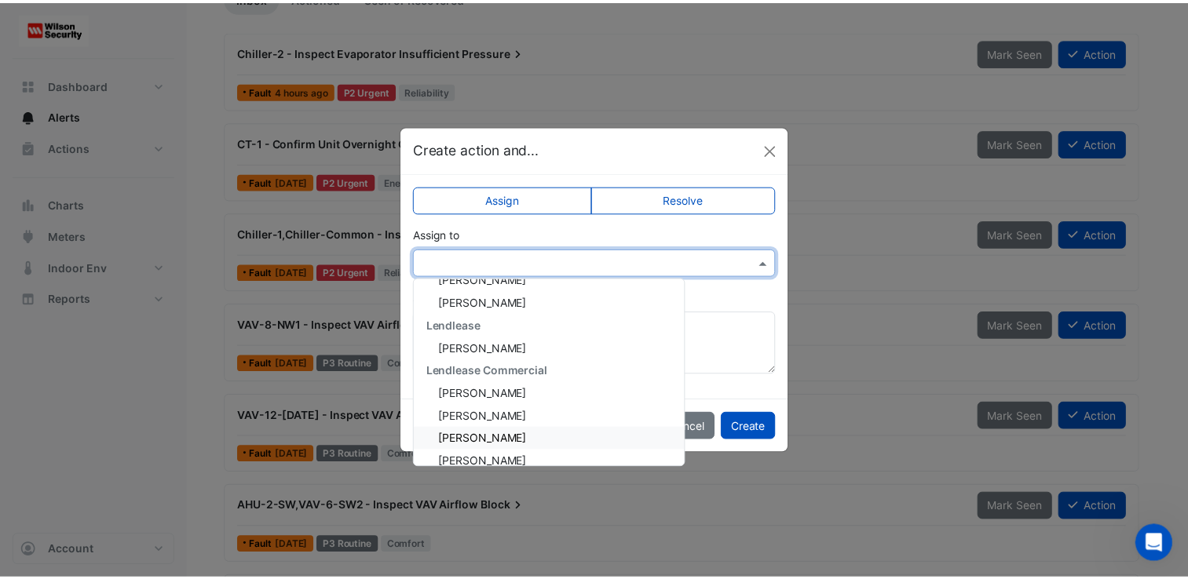
scroll to position [264, 0]
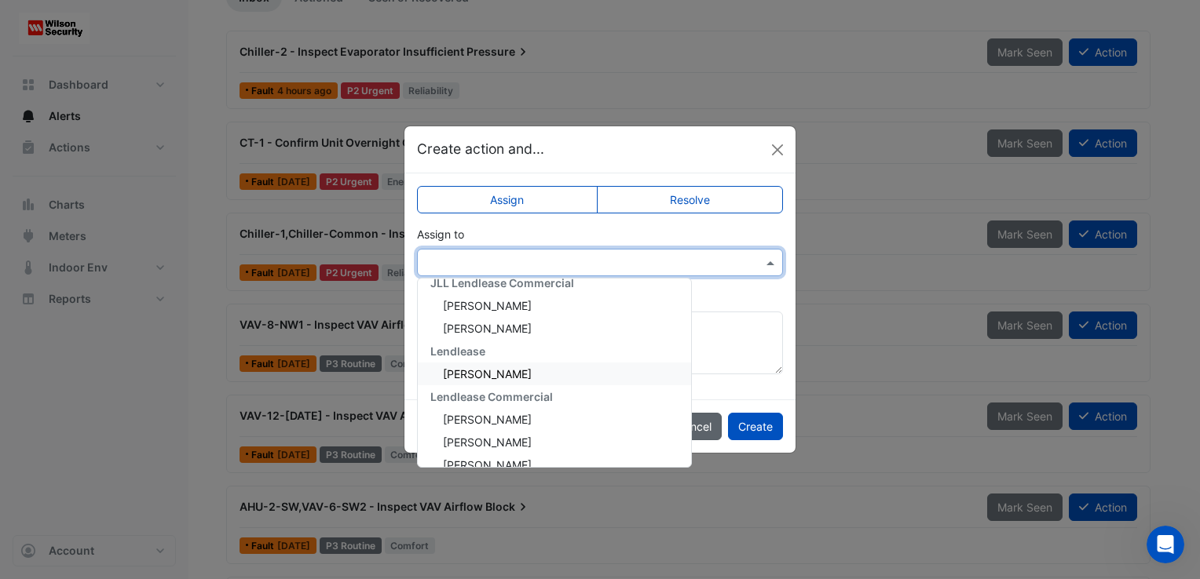
click at [688, 427] on button "Cancel" at bounding box center [694, 426] width 56 height 27
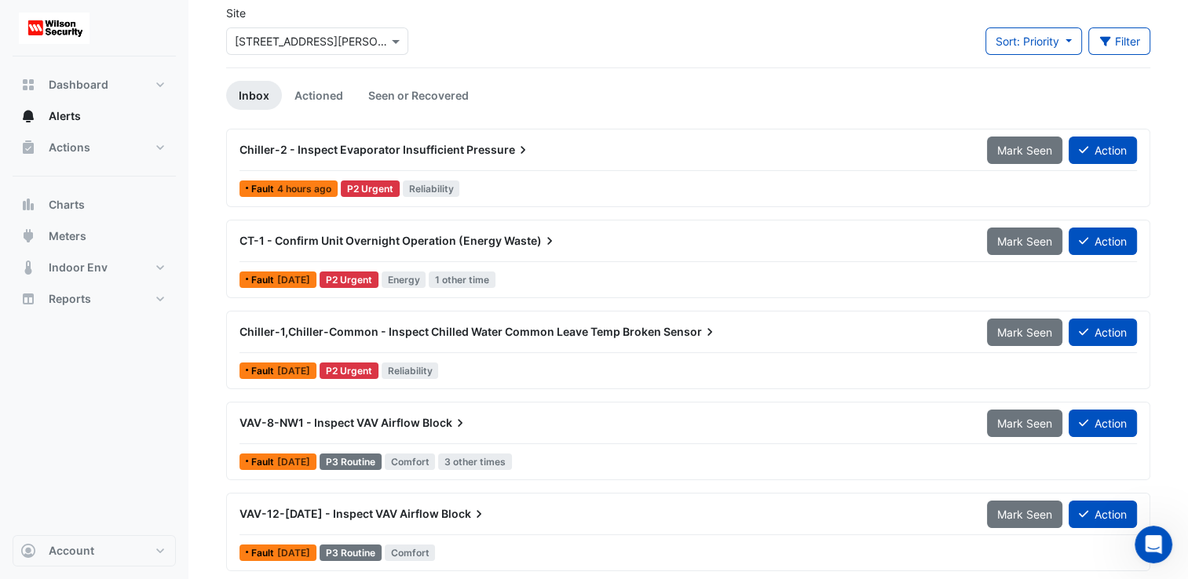
scroll to position [69, 0]
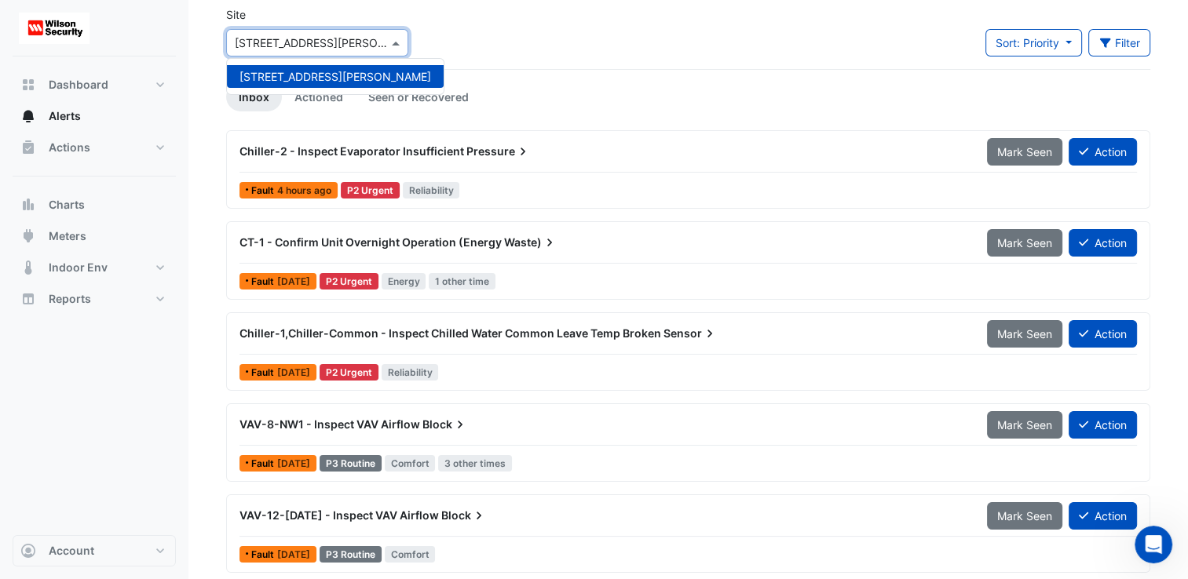
click at [396, 51] on div "Select a Site × [STREET_ADDRESS][PERSON_NAME]" at bounding box center [317, 42] width 182 height 27
click at [612, 64] on div "Site Select a Site × [STREET_ADDRESS][PERSON_NAME] [STREET_ADDRESS][PERSON_NAME…" at bounding box center [688, 37] width 943 height 63
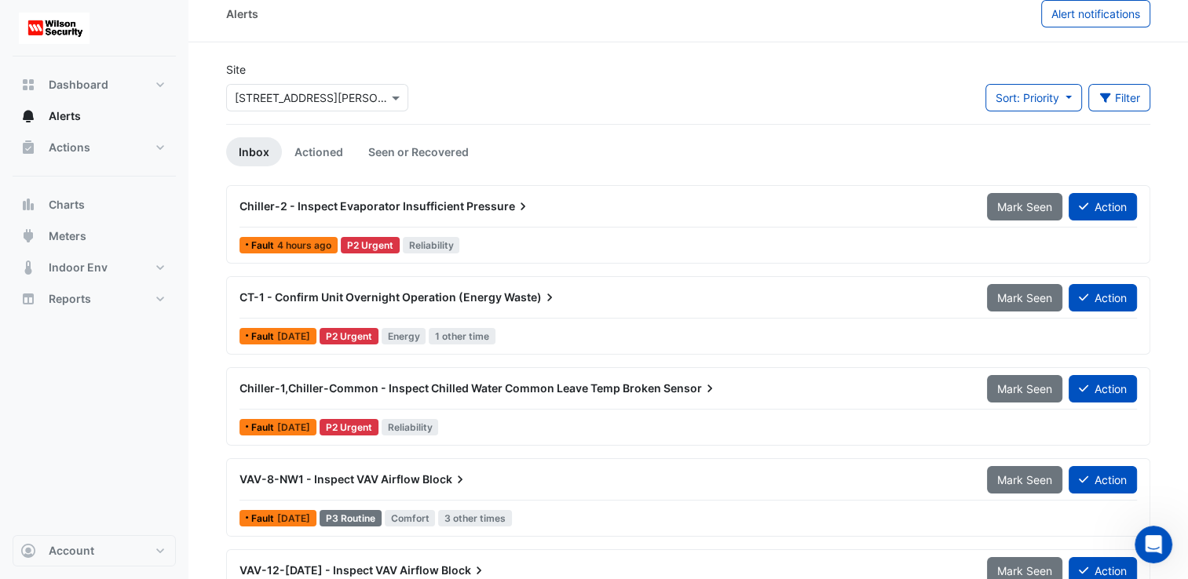
scroll to position [0, 0]
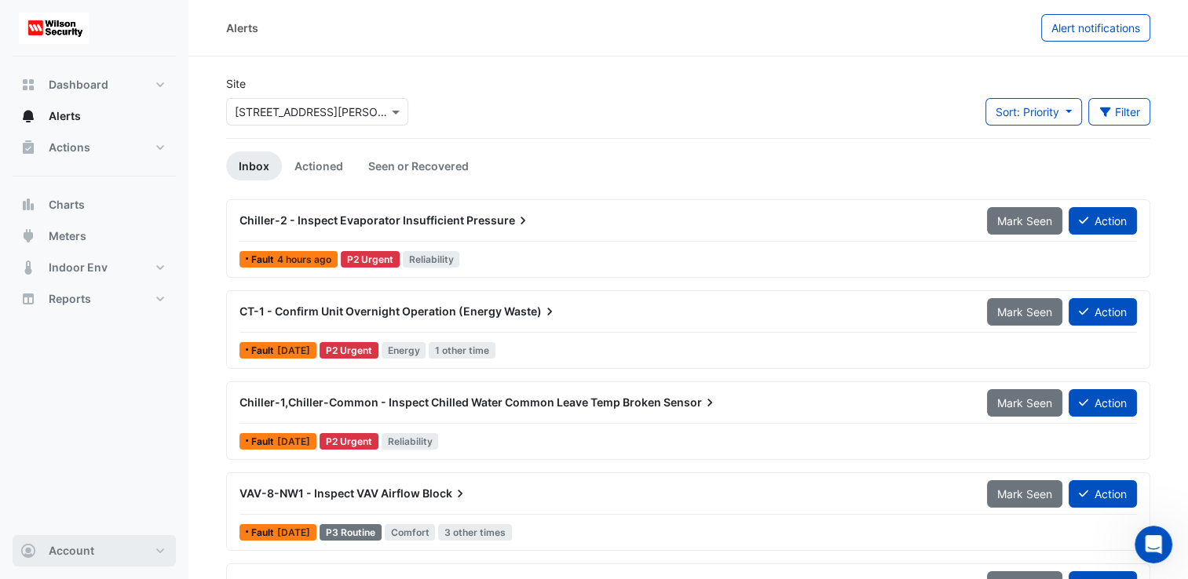
click at [60, 567] on button "Account" at bounding box center [94, 551] width 163 height 31
click at [88, 406] on link "Preferences" at bounding box center [94, 403] width 149 height 31
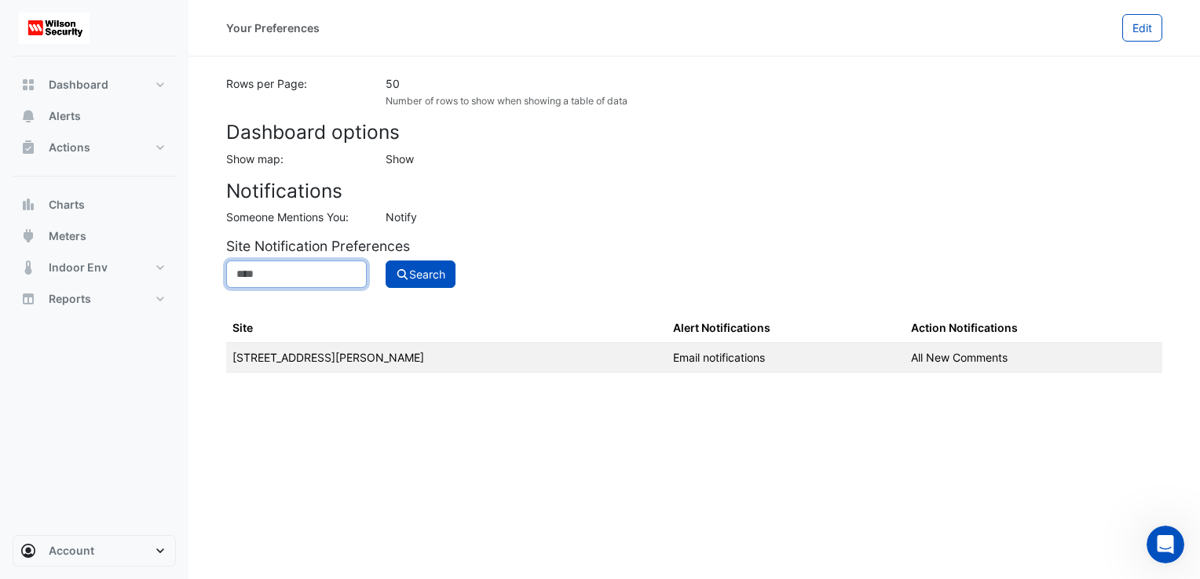
click at [332, 272] on input at bounding box center [296, 274] width 141 height 27
click at [154, 561] on button "Account" at bounding box center [94, 551] width 163 height 31
click at [79, 448] on link "Integrations" at bounding box center [94, 434] width 149 height 31
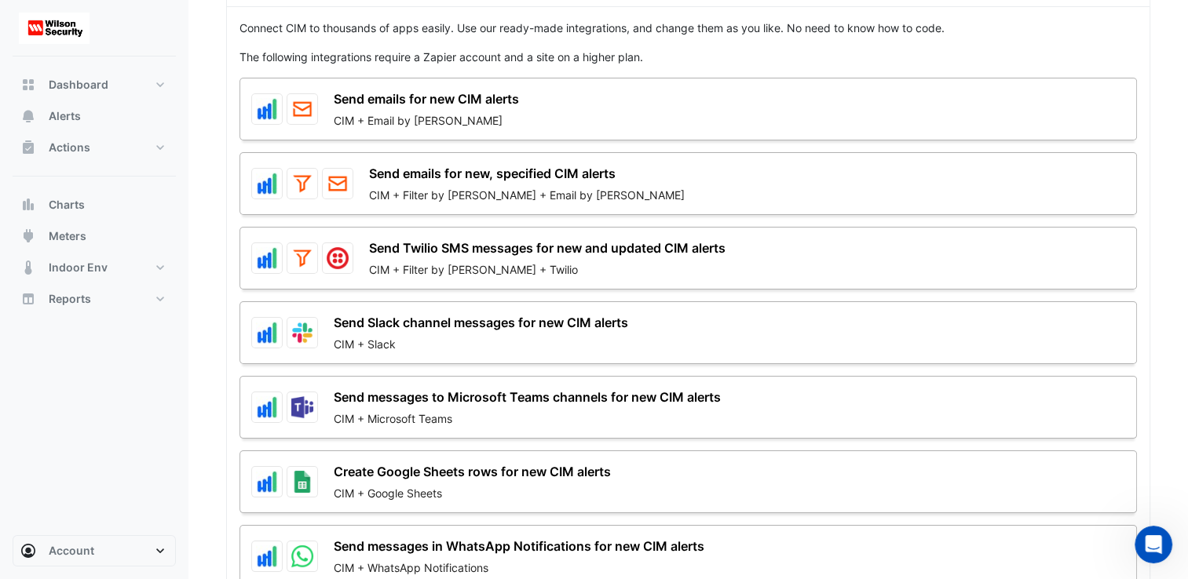
scroll to position [119, 0]
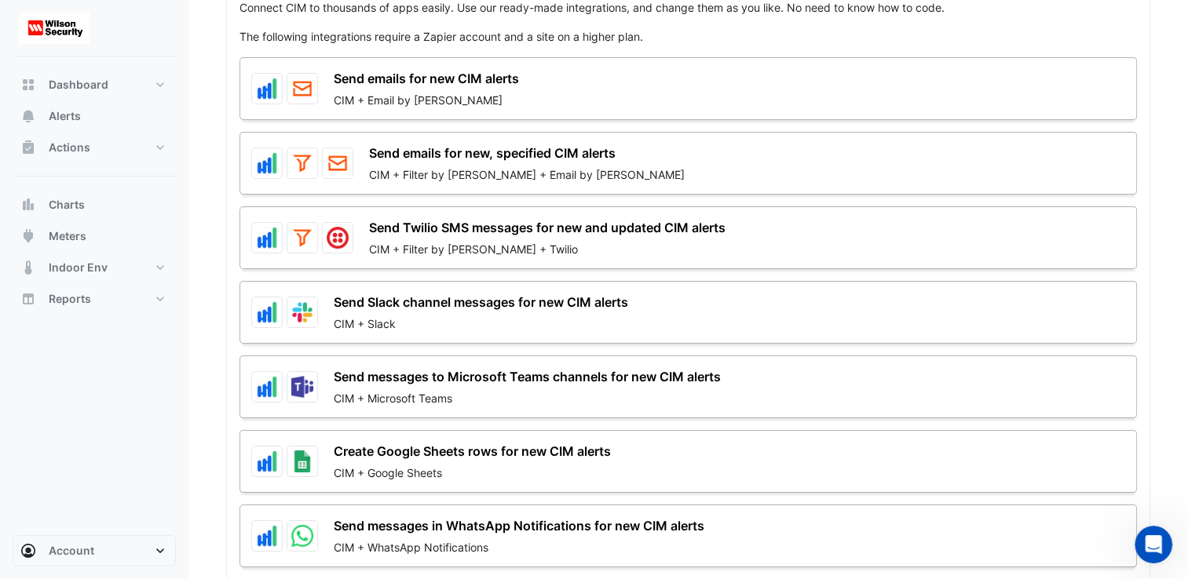
click at [419, 83] on link "Send emails for new CIM alerts" at bounding box center [426, 78] width 185 height 19
